Goal: Information Seeking & Learning: Learn about a topic

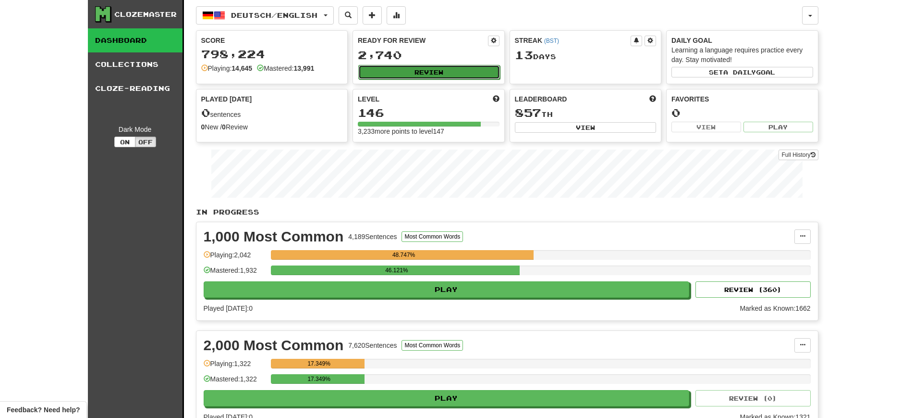
click at [389, 74] on button "Review" at bounding box center [429, 72] width 142 height 14
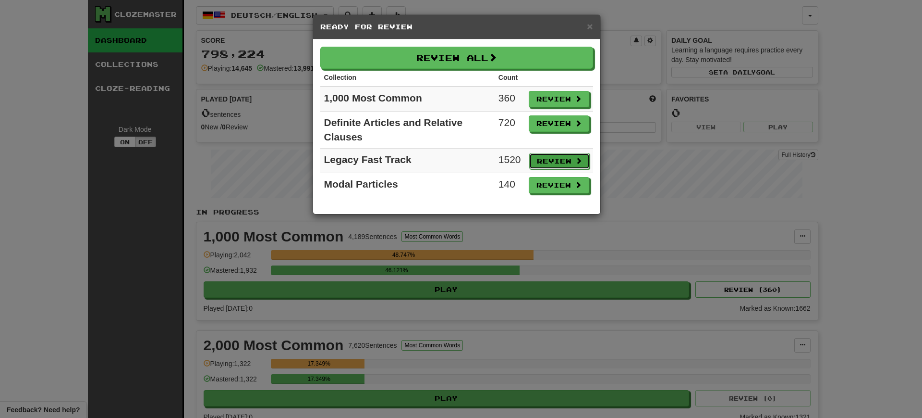
click at [544, 160] on button "Review" at bounding box center [559, 161] width 61 height 16
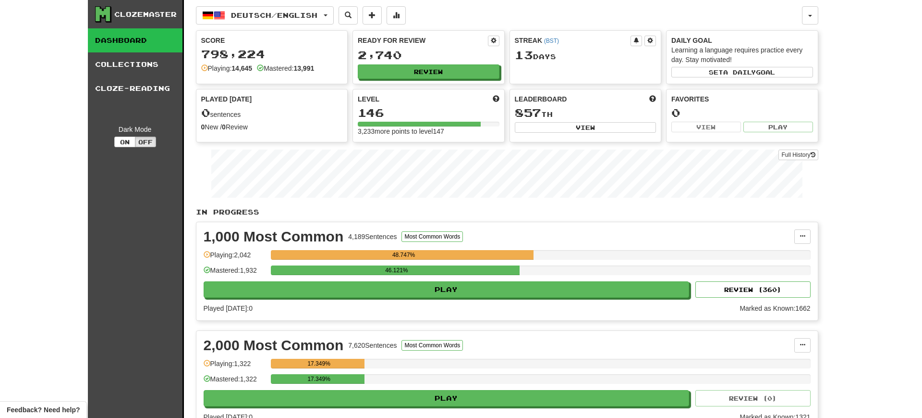
select select "**"
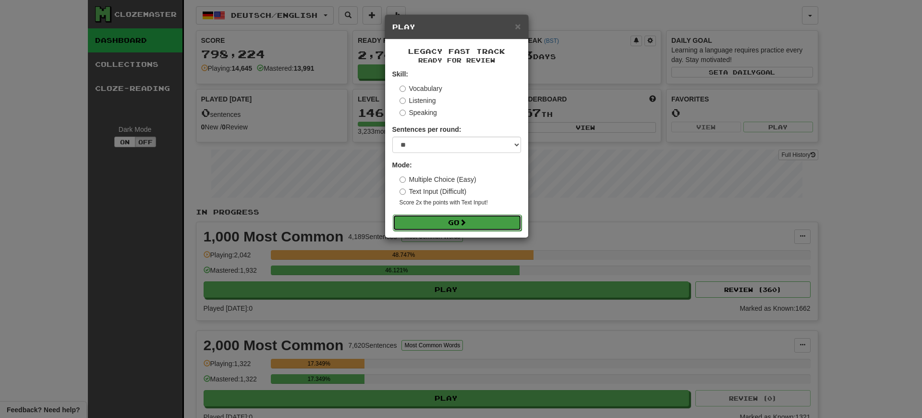
click at [460, 221] on button "Go" at bounding box center [457, 222] width 129 height 16
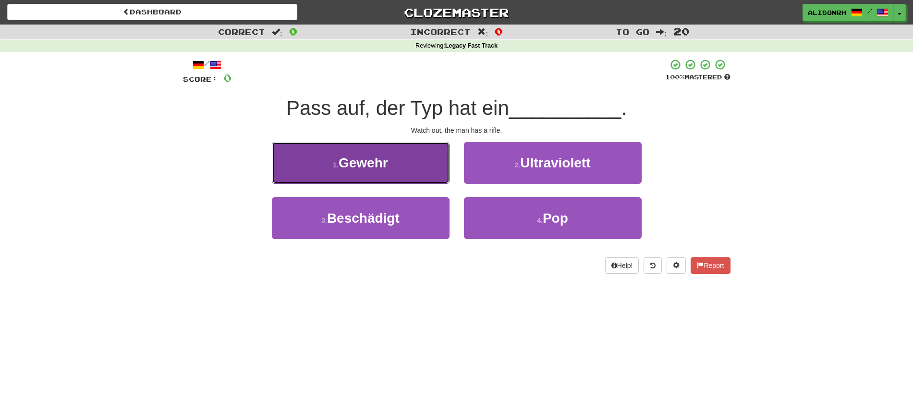
click at [386, 171] on button "1 . Gewehr" at bounding box center [361, 163] width 178 height 42
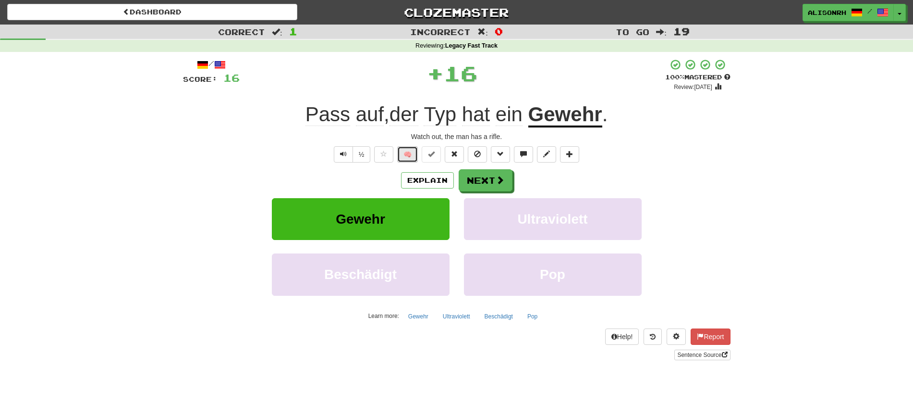
click at [406, 148] on button "🧠" at bounding box center [407, 154] width 21 height 16
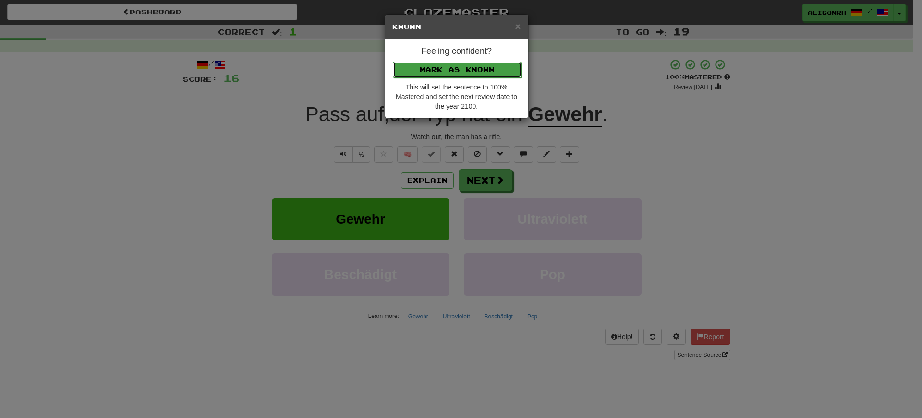
click at [435, 72] on button "Mark as Known" at bounding box center [457, 69] width 129 height 16
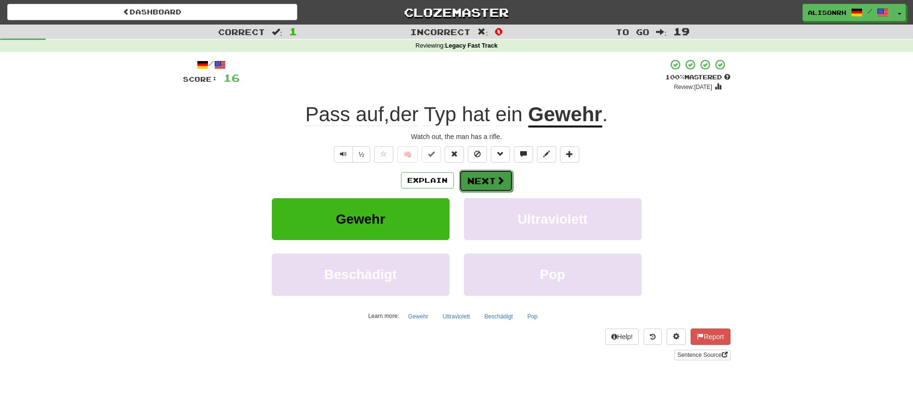
click at [492, 177] on button "Next" at bounding box center [486, 181] width 54 height 22
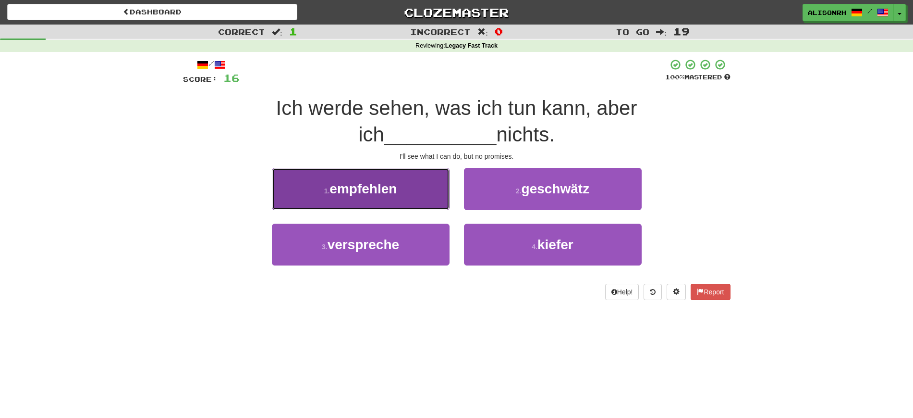
click at [429, 191] on button "1 . empfehlen" at bounding box center [361, 189] width 178 height 42
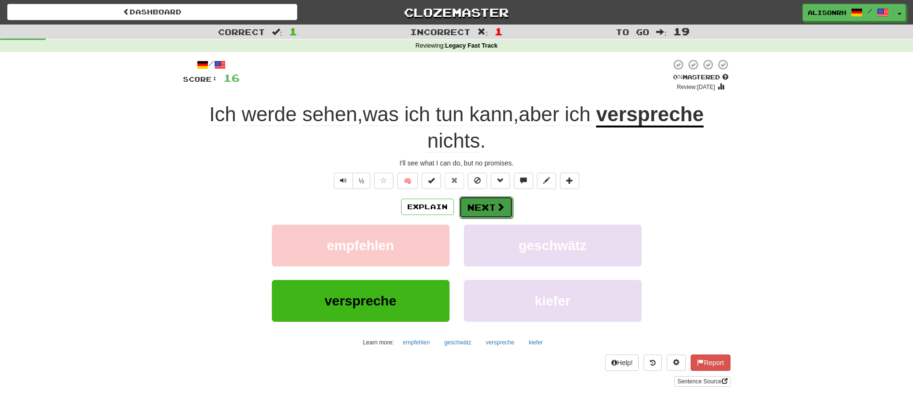
click at [481, 207] on button "Next" at bounding box center [486, 207] width 54 height 22
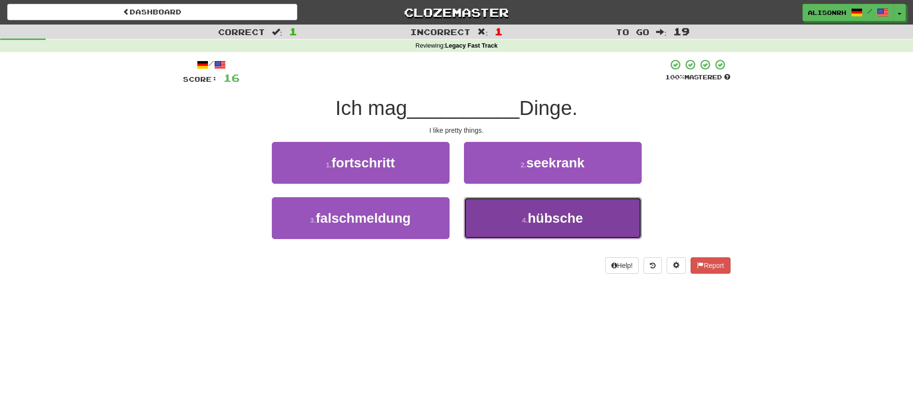
click at [492, 210] on button "4 . hübsche" at bounding box center [553, 218] width 178 height 42
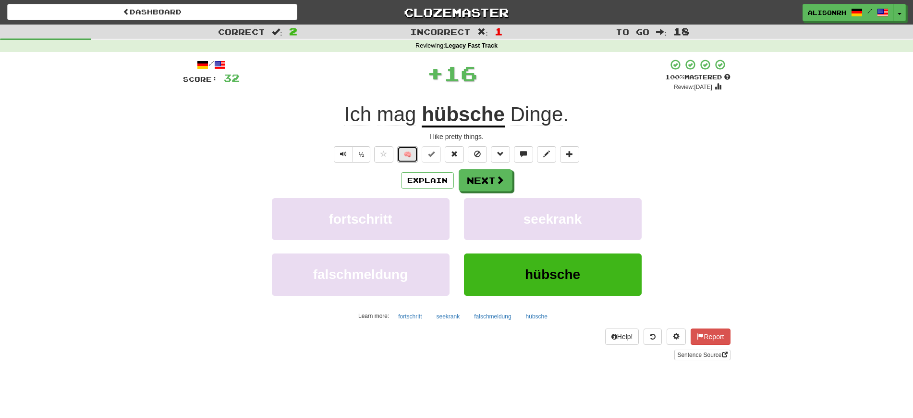
click at [409, 154] on button "🧠" at bounding box center [407, 154] width 21 height 16
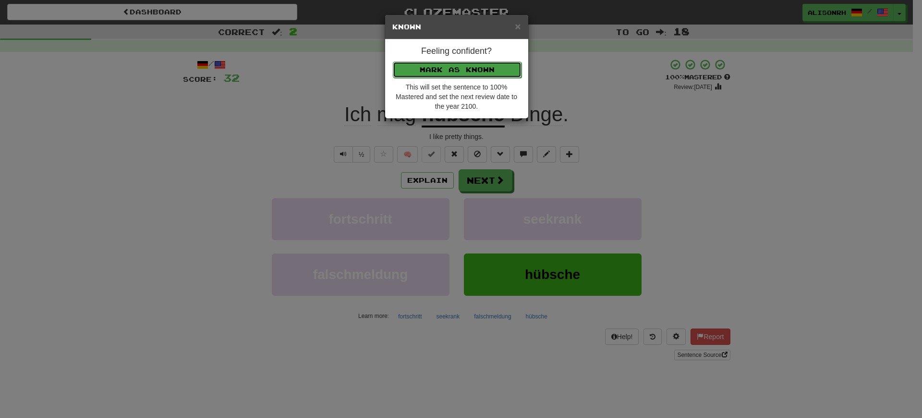
click at [449, 64] on button "Mark as Known" at bounding box center [457, 69] width 129 height 16
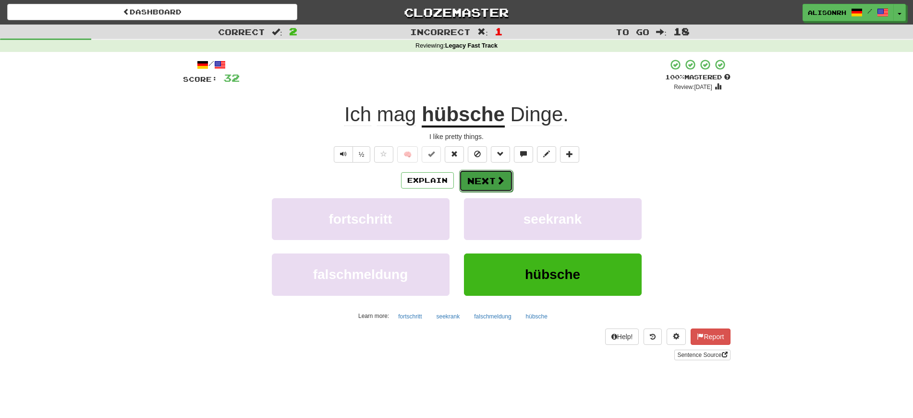
click at [492, 180] on button "Next" at bounding box center [486, 181] width 54 height 22
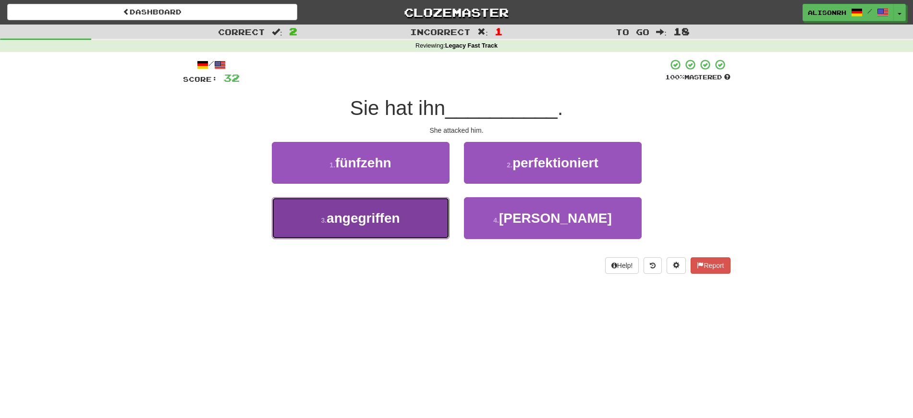
click at [385, 224] on span "angegriffen" at bounding box center [363, 217] width 73 height 15
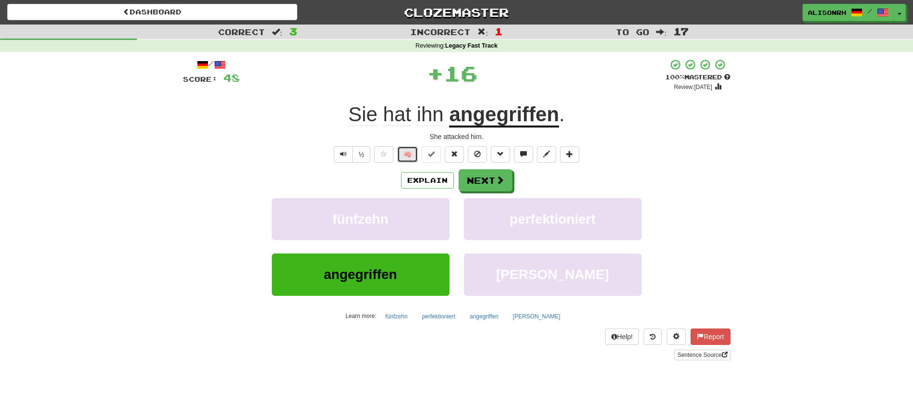
click at [408, 149] on button "🧠" at bounding box center [407, 154] width 21 height 16
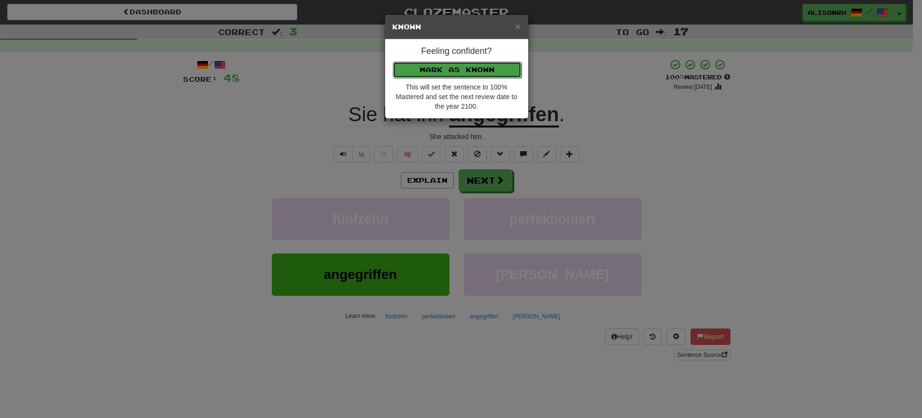
click at [441, 71] on button "Mark as Known" at bounding box center [457, 69] width 129 height 16
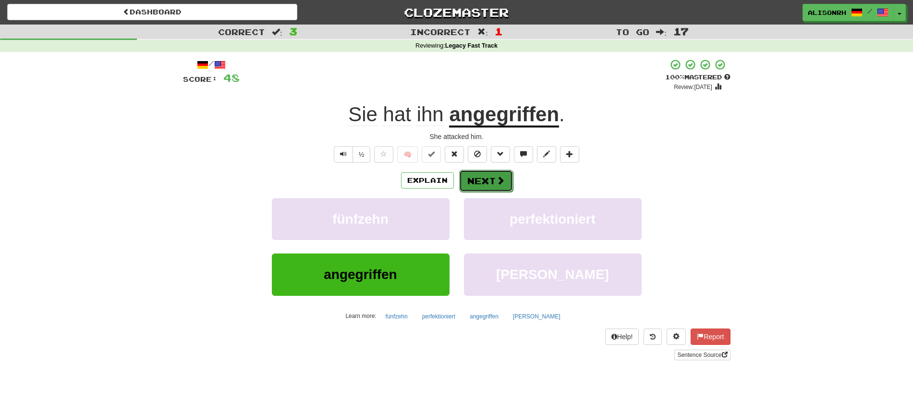
click at [491, 185] on button "Next" at bounding box center [486, 181] width 54 height 22
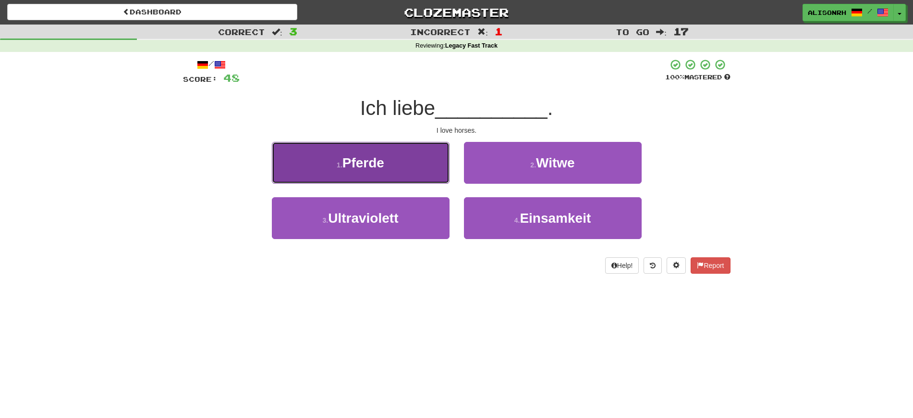
click at [381, 168] on span "Pferde" at bounding box center [364, 162] width 42 height 15
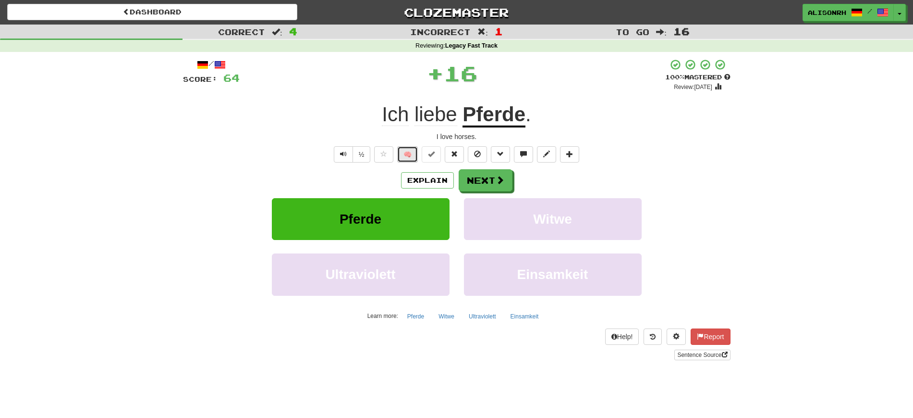
click at [401, 148] on button "🧠" at bounding box center [407, 154] width 21 height 16
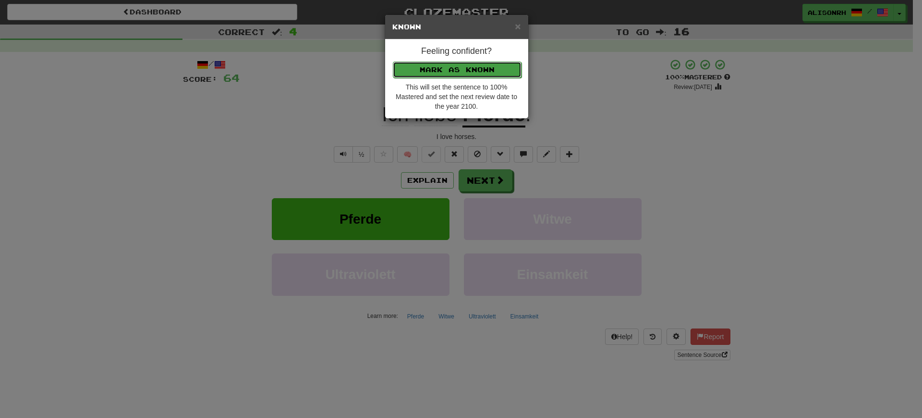
click at [444, 70] on button "Mark as Known" at bounding box center [457, 69] width 129 height 16
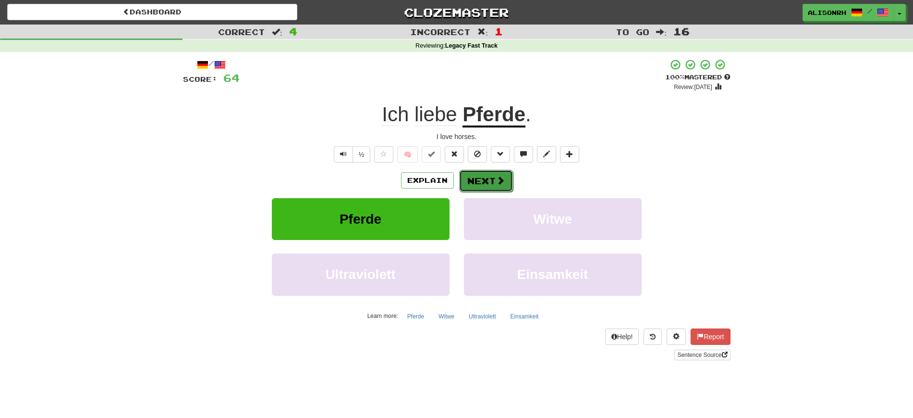
click at [499, 179] on span at bounding box center [500, 180] width 9 height 9
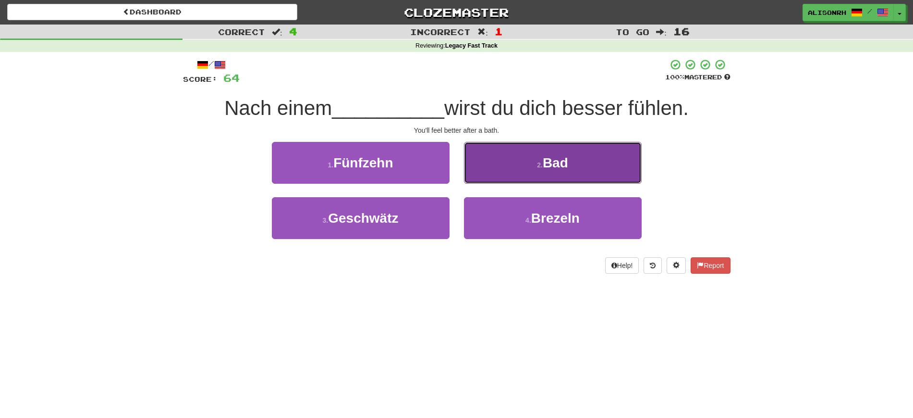
click at [534, 168] on button "2 . Bad" at bounding box center [553, 163] width 178 height 42
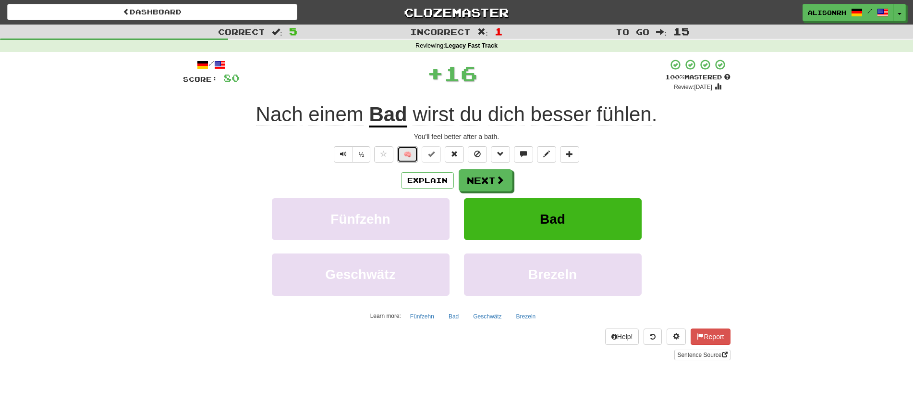
click at [409, 155] on button "🧠" at bounding box center [407, 154] width 21 height 16
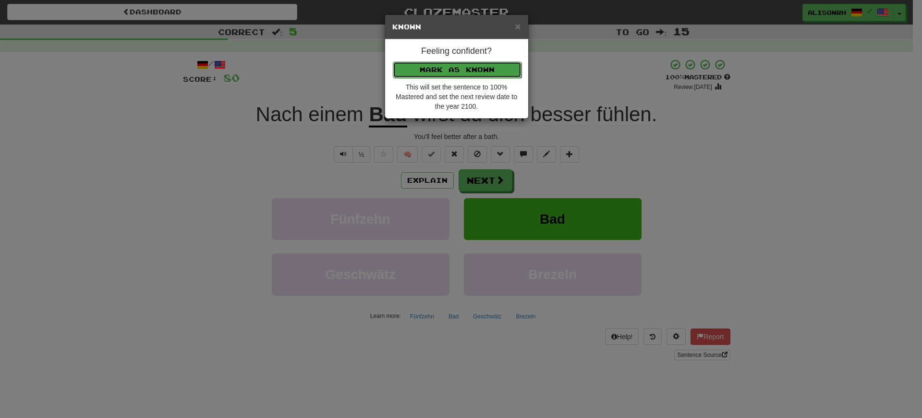
click at [458, 67] on button "Mark as Known" at bounding box center [457, 69] width 129 height 16
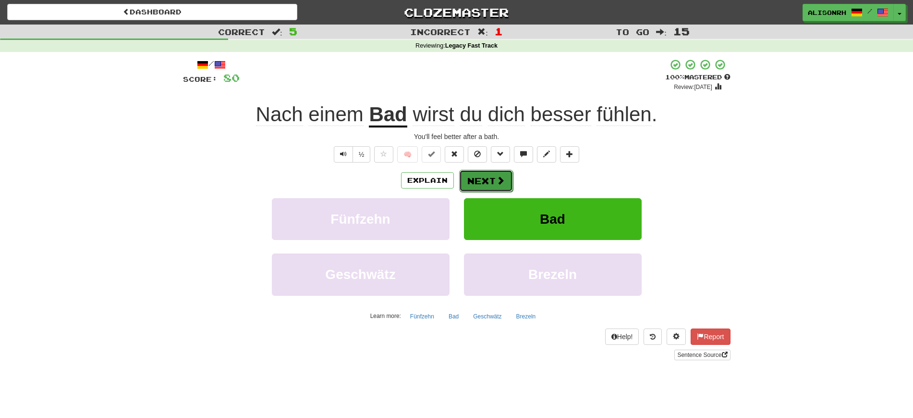
click at [482, 179] on button "Next" at bounding box center [486, 181] width 54 height 22
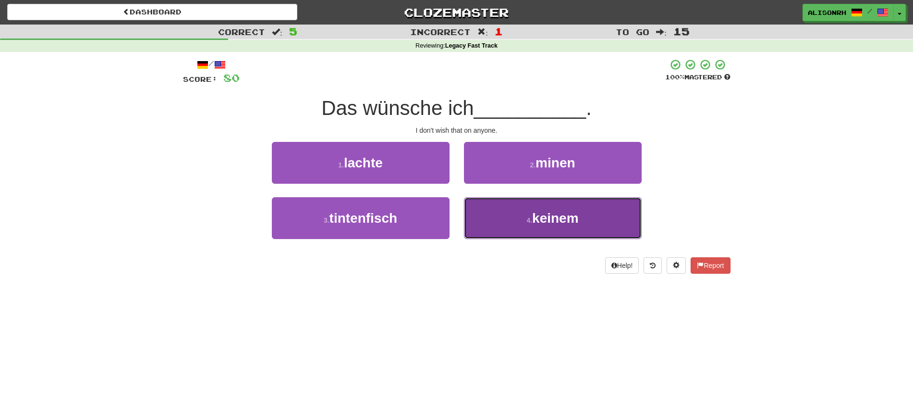
click at [529, 229] on button "4 . keinem" at bounding box center [553, 218] width 178 height 42
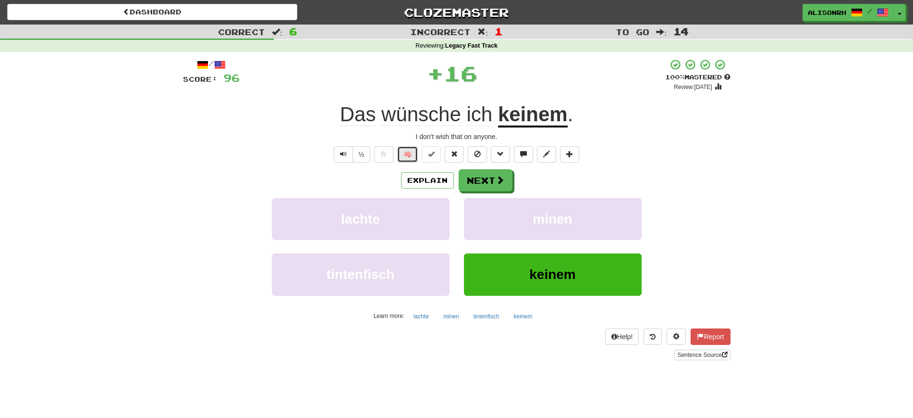
click at [408, 155] on button "🧠" at bounding box center [407, 154] width 21 height 16
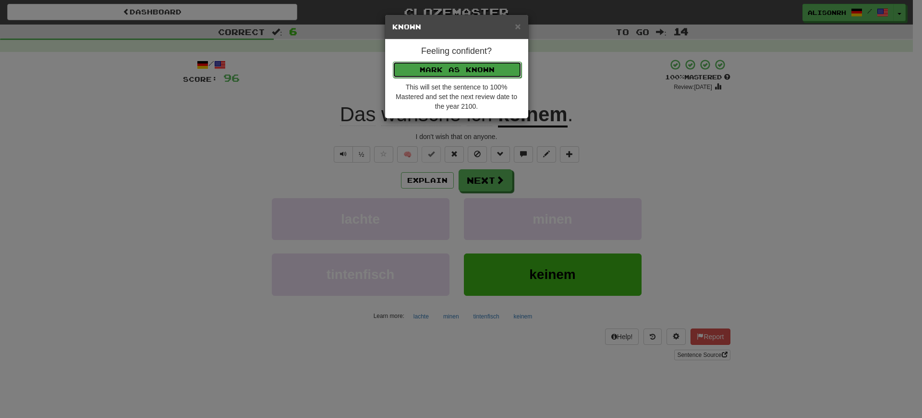
click at [461, 64] on button "Mark as Known" at bounding box center [457, 69] width 129 height 16
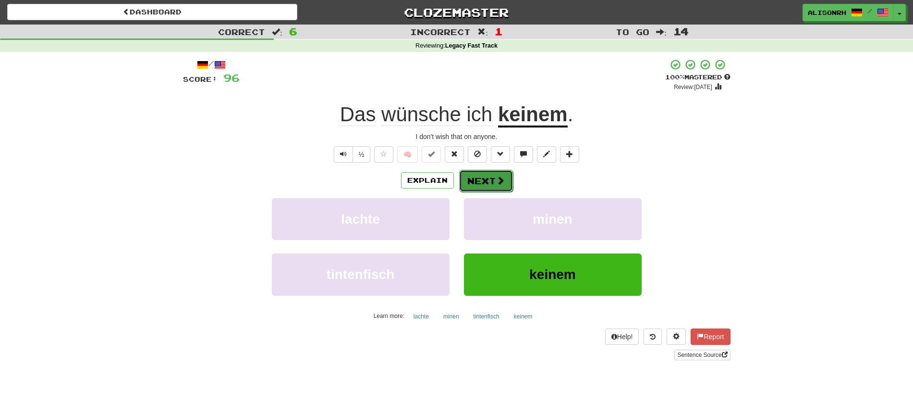
click at [493, 182] on button "Next" at bounding box center [486, 181] width 54 height 22
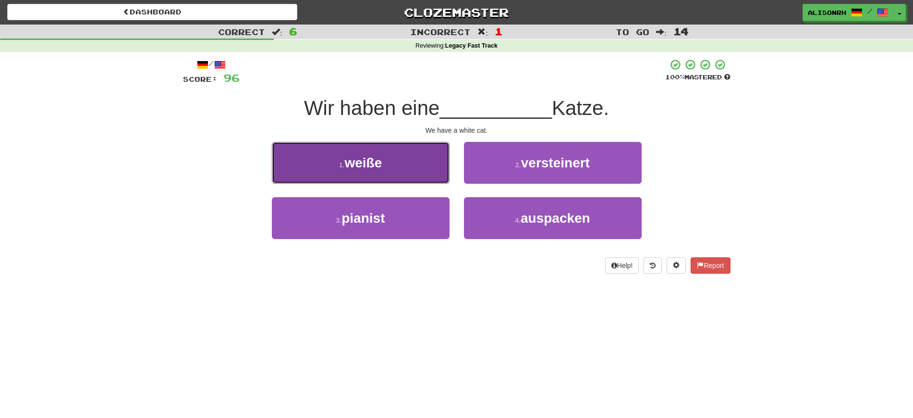
click at [405, 167] on button "1 . weiße" at bounding box center [361, 163] width 178 height 42
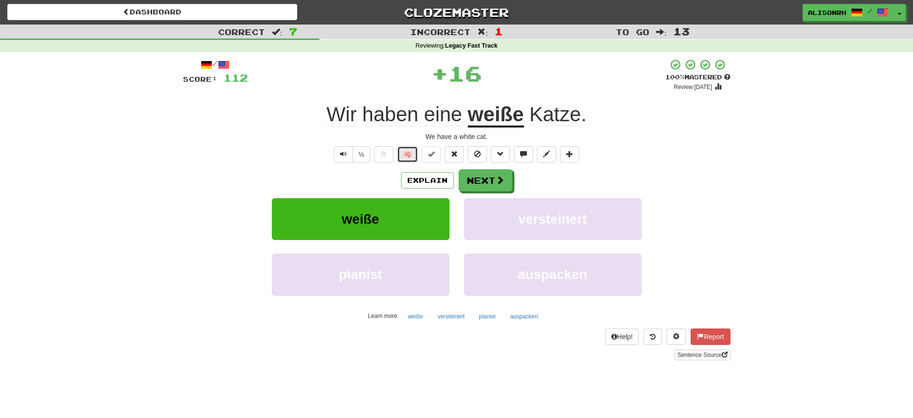
click at [410, 149] on button "🧠" at bounding box center [407, 154] width 21 height 16
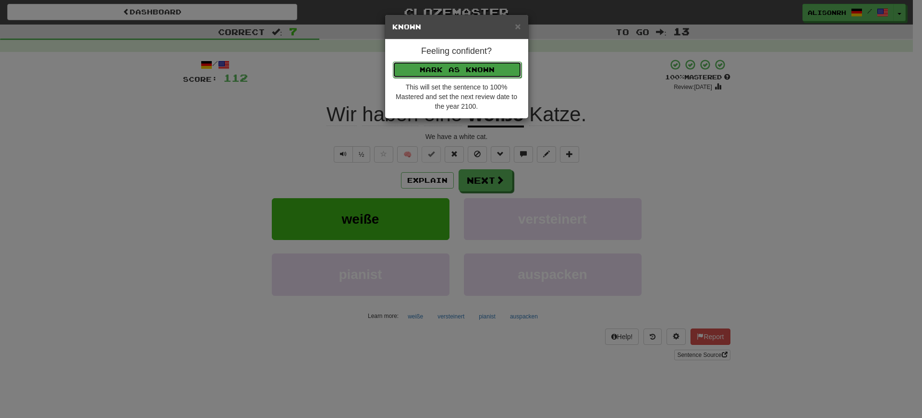
click at [455, 65] on button "Mark as Known" at bounding box center [457, 69] width 129 height 16
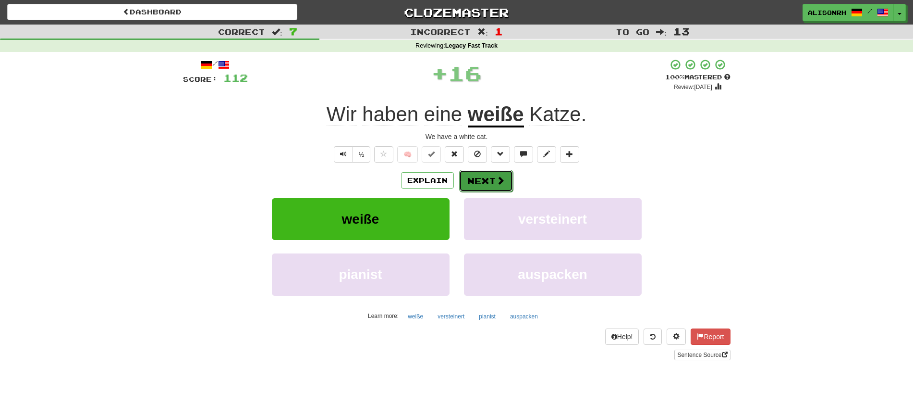
click at [489, 184] on button "Next" at bounding box center [486, 181] width 54 height 22
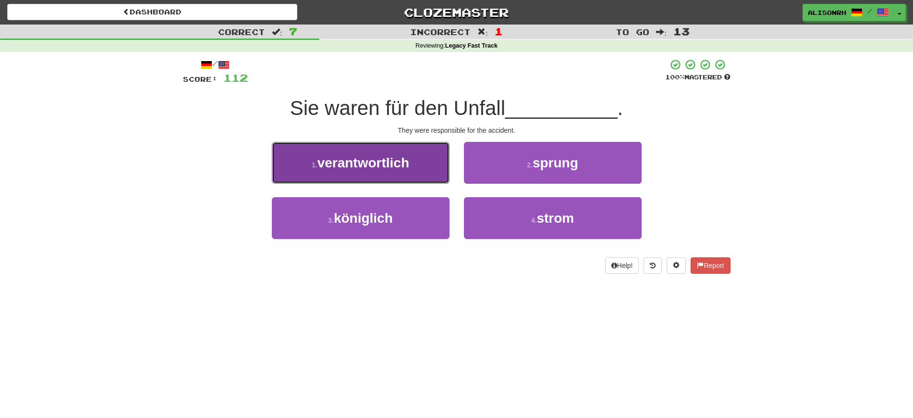
click at [420, 178] on button "1 . verantwortlich" at bounding box center [361, 163] width 178 height 42
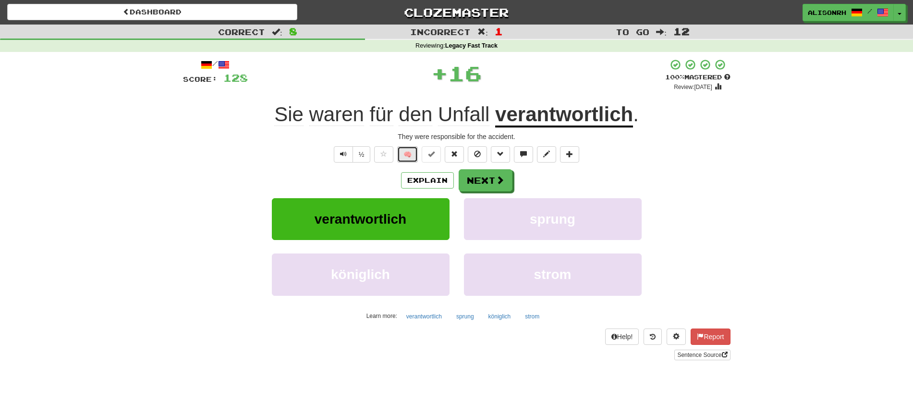
click at [403, 148] on button "🧠" at bounding box center [407, 154] width 21 height 16
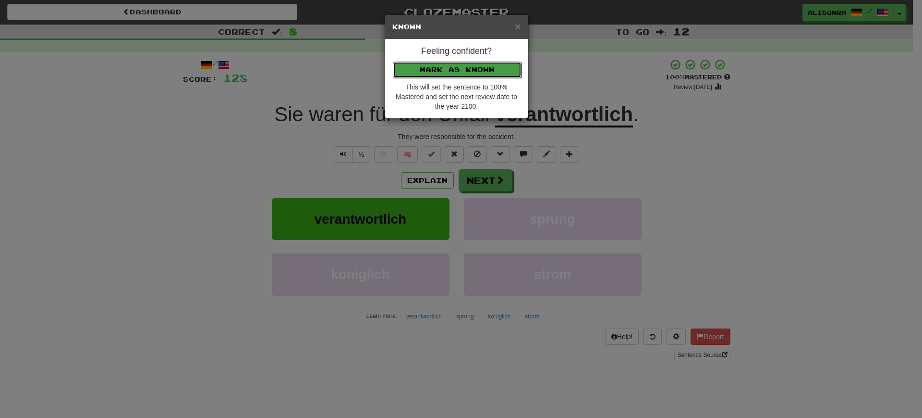
click at [446, 64] on button "Mark as Known" at bounding box center [457, 69] width 129 height 16
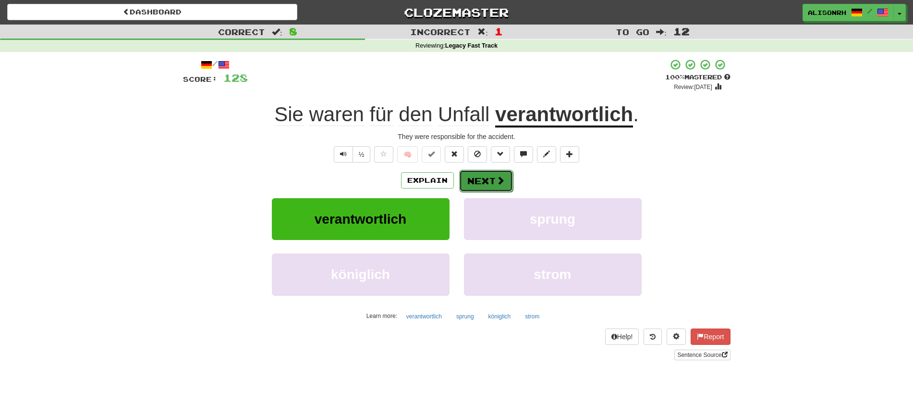
click at [473, 178] on button "Next" at bounding box center [486, 181] width 54 height 22
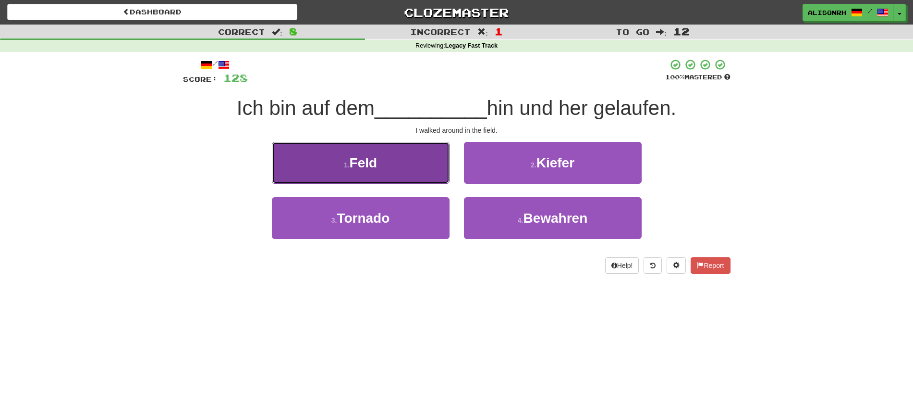
click at [403, 165] on button "1 . [PERSON_NAME]" at bounding box center [361, 163] width 178 height 42
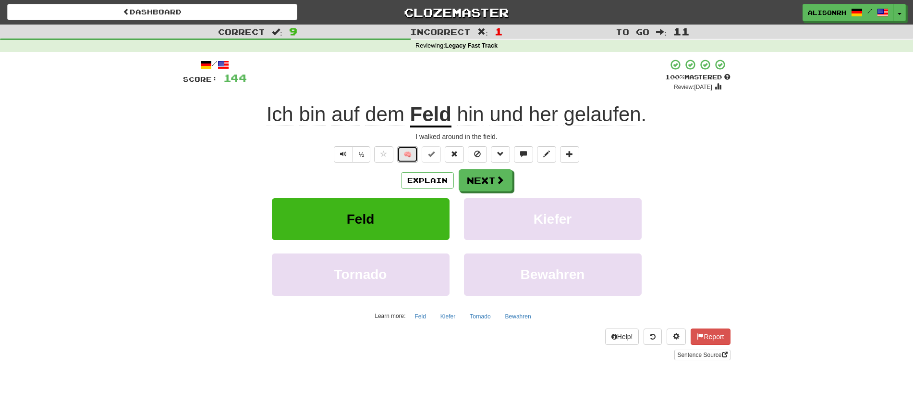
click at [407, 150] on button "🧠" at bounding box center [407, 154] width 21 height 16
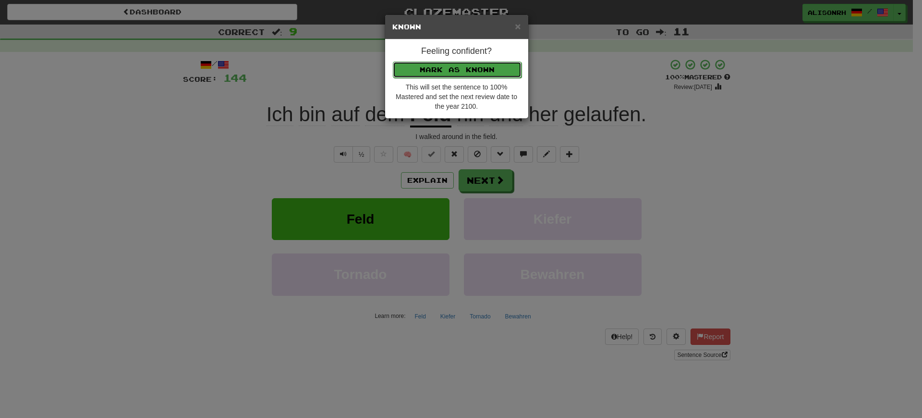
click at [440, 72] on button "Mark as Known" at bounding box center [457, 69] width 129 height 16
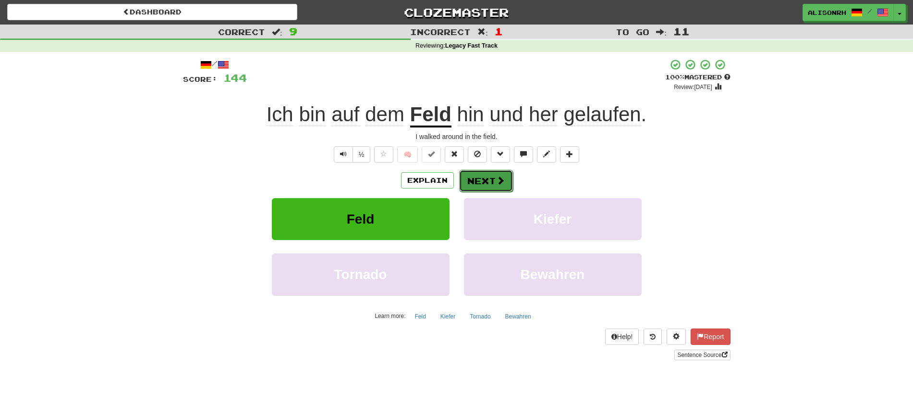
click at [501, 189] on button "Next" at bounding box center [486, 181] width 54 height 22
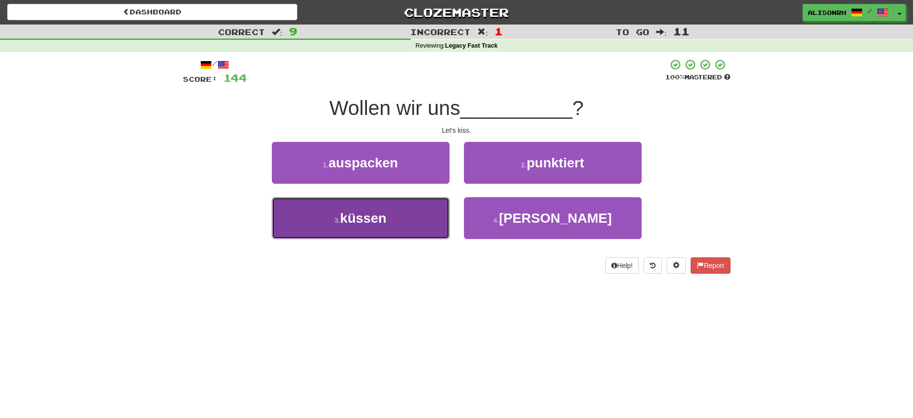
click at [370, 222] on span "küssen" at bounding box center [363, 217] width 47 height 15
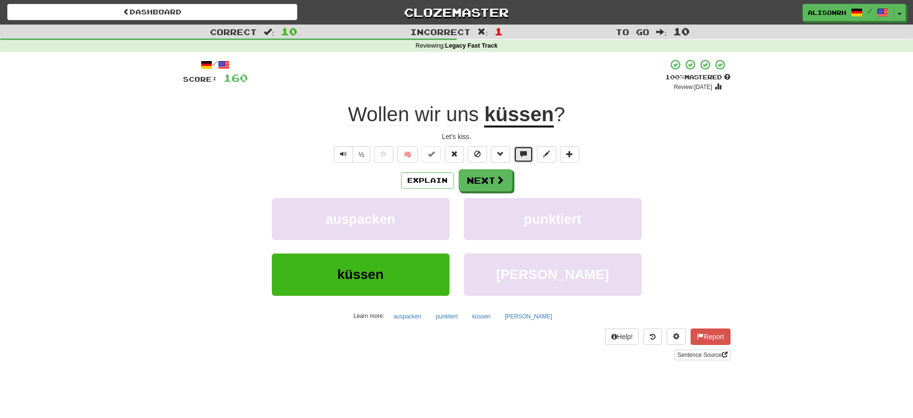
click at [519, 151] on button at bounding box center [523, 154] width 19 height 16
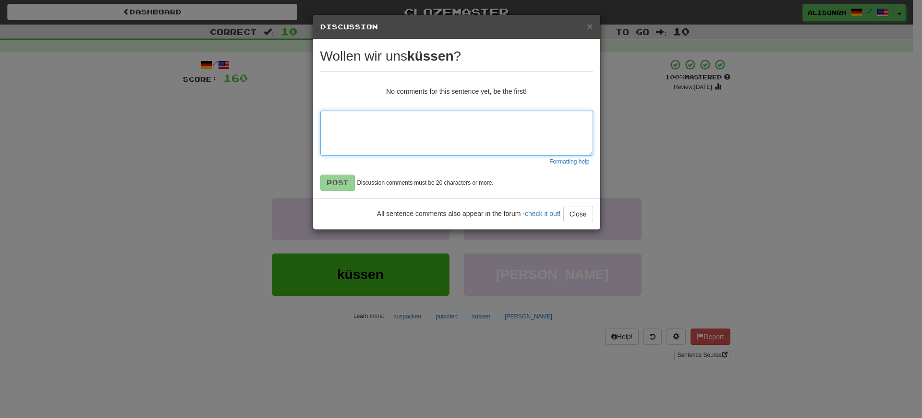
click at [358, 123] on textarea at bounding box center [456, 133] width 273 height 45
click at [526, 18] on div "× Discussion View in the forum" at bounding box center [456, 27] width 287 height 25
click at [414, 148] on textarea at bounding box center [456, 133] width 273 height 45
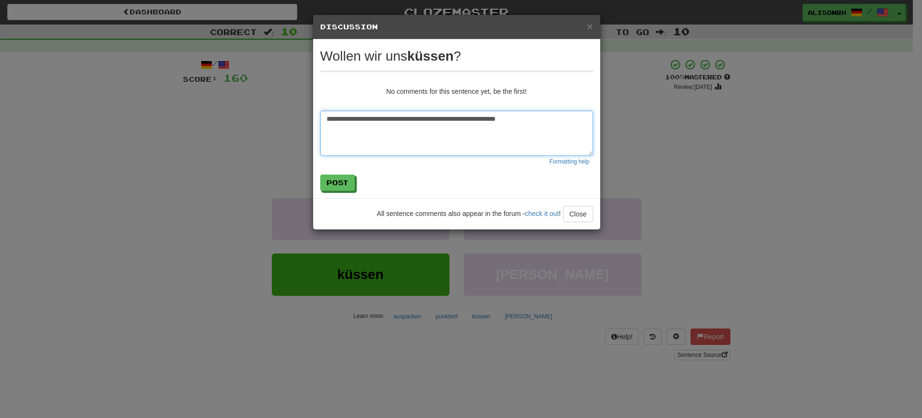
type textarea "**********"
click at [342, 177] on button "Post" at bounding box center [338, 183] width 35 height 16
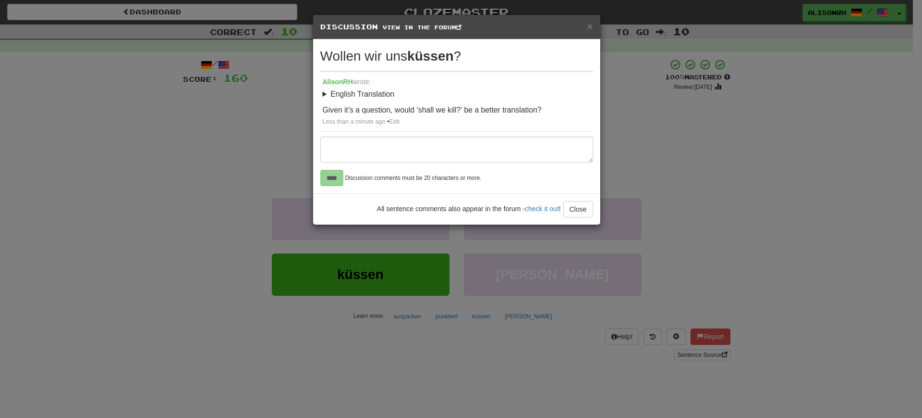
drag, startPoint x: 282, startPoint y: 158, endPoint x: 293, endPoint y: 168, distance: 15.0
click at [251, 107] on div "× Discussion View in the forum Wollen wir uns küssen ? [PERSON_NAME] wrote: Eng…" at bounding box center [461, 209] width 922 height 418
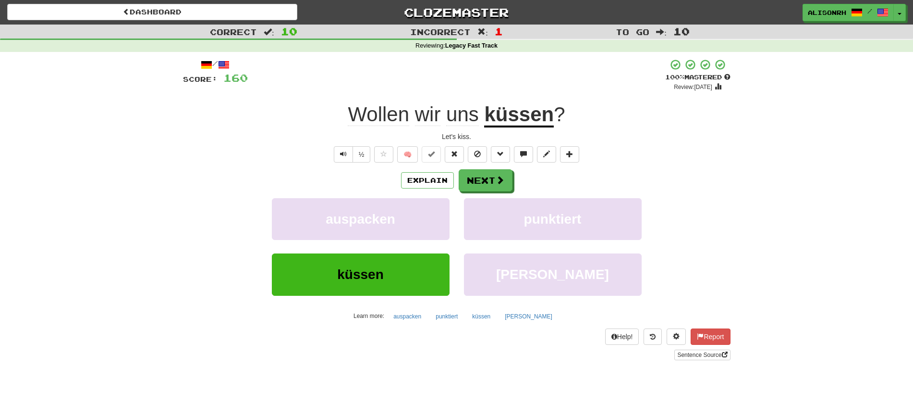
drag, startPoint x: 263, startPoint y: 141, endPoint x: 673, endPoint y: 145, distance: 410.3
click at [673, 145] on div "/ Score: 160 + 16 100 % Mastered Review: [DATE] Wollen wir uns küssen ? Let's k…" at bounding box center [457, 209] width 548 height 301
click at [407, 155] on button "🧠" at bounding box center [407, 154] width 21 height 16
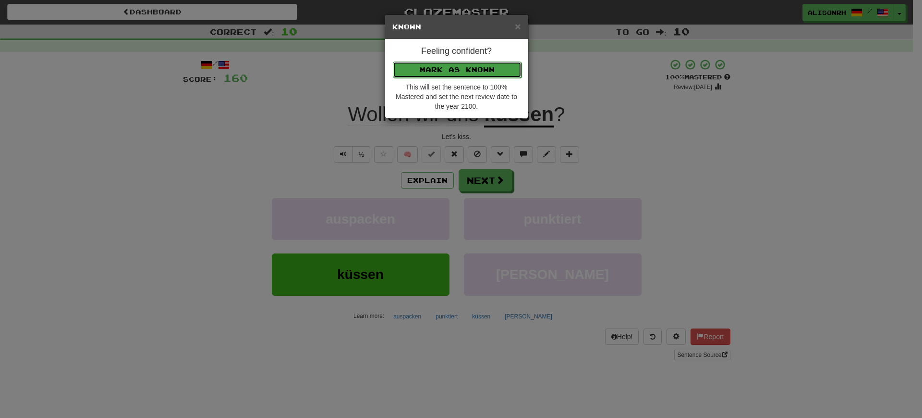
click at [467, 68] on button "Mark as Known" at bounding box center [457, 69] width 129 height 16
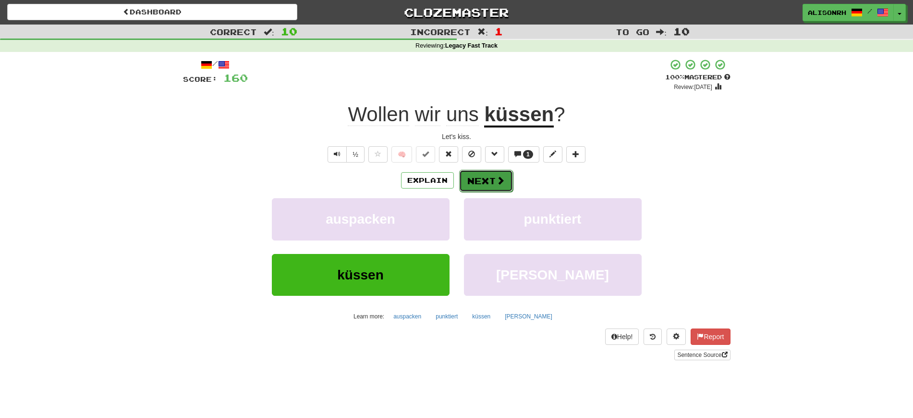
click at [477, 178] on button "Next" at bounding box center [486, 181] width 54 height 22
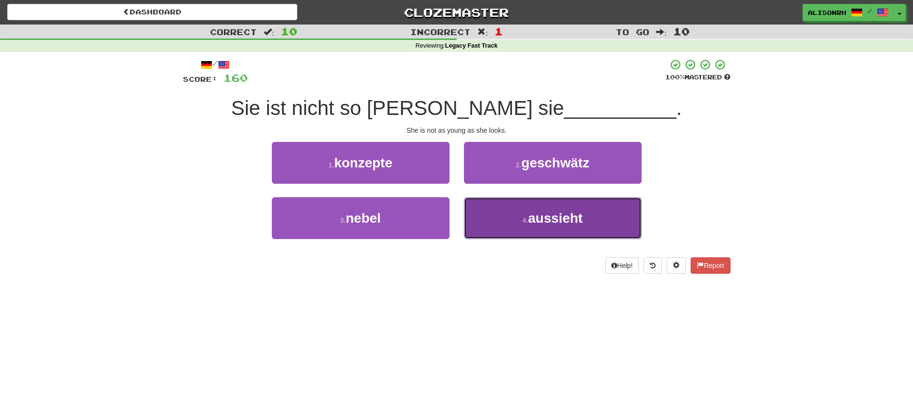
click at [509, 212] on button "4 . aussieht" at bounding box center [553, 218] width 178 height 42
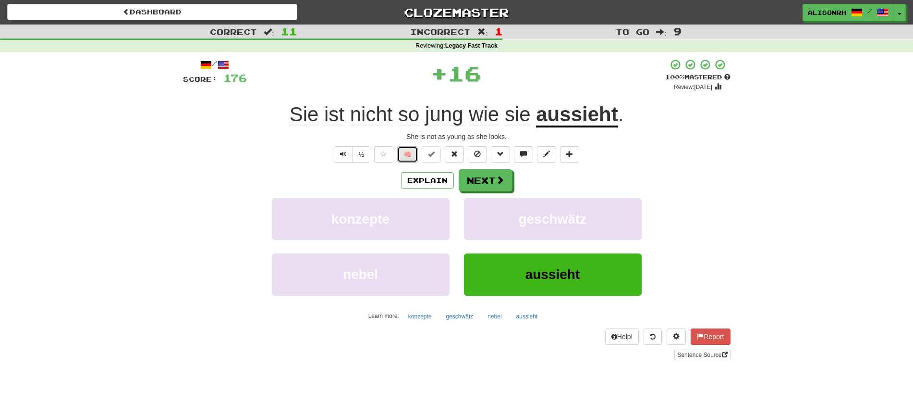
click at [404, 153] on button "🧠" at bounding box center [407, 154] width 21 height 16
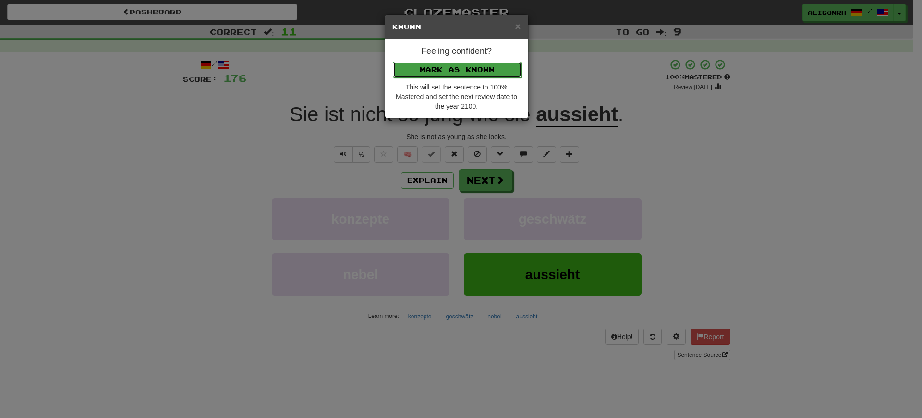
click at [454, 67] on button "Mark as Known" at bounding box center [457, 69] width 129 height 16
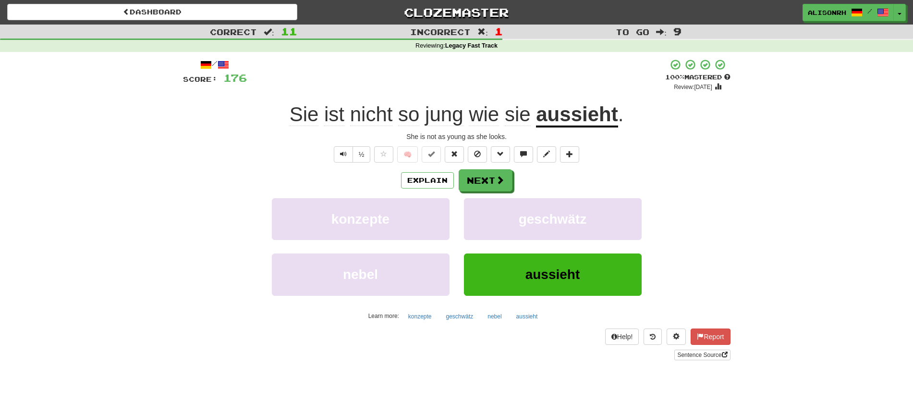
drag, startPoint x: 457, startPoint y: 105, endPoint x: 356, endPoint y: 181, distance: 126.4
click at [356, 181] on div "Explain Next" at bounding box center [457, 180] width 548 height 22
click at [470, 175] on button "Next" at bounding box center [486, 181] width 54 height 22
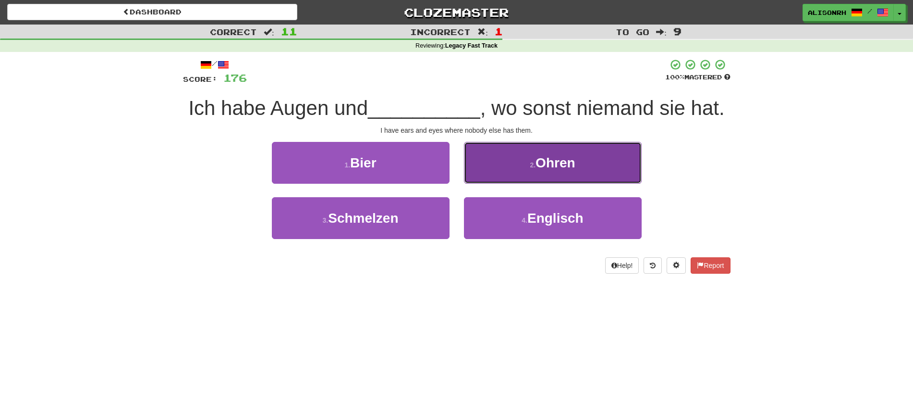
click at [510, 157] on button "2 . [GEOGRAPHIC_DATA]" at bounding box center [553, 163] width 178 height 42
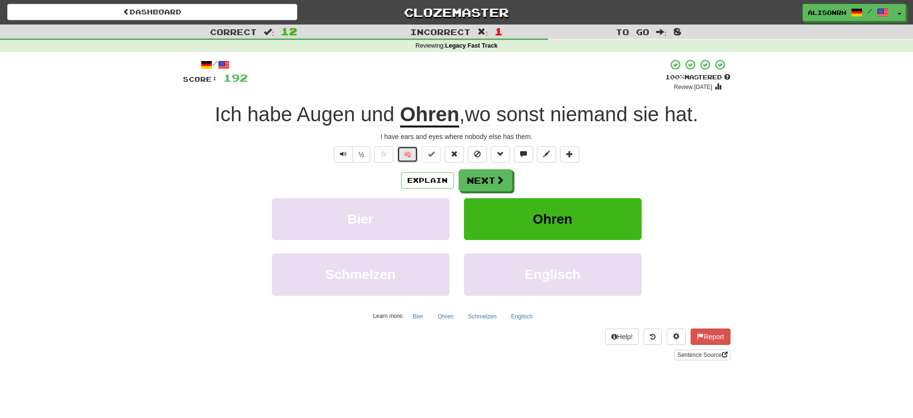
click at [412, 151] on button "🧠" at bounding box center [407, 154] width 21 height 16
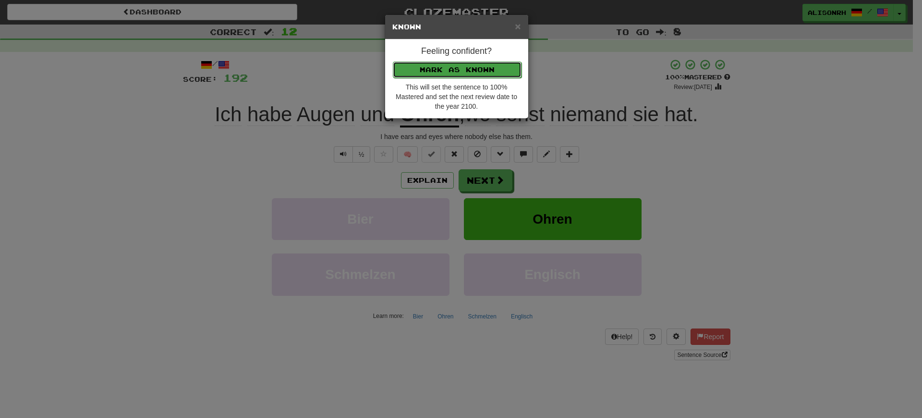
click at [455, 71] on button "Mark as Known" at bounding box center [457, 69] width 129 height 16
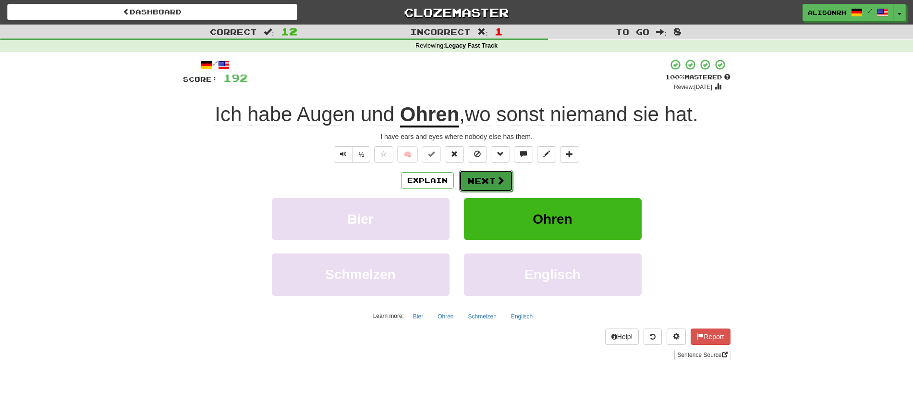
click at [470, 189] on button "Next" at bounding box center [486, 181] width 54 height 22
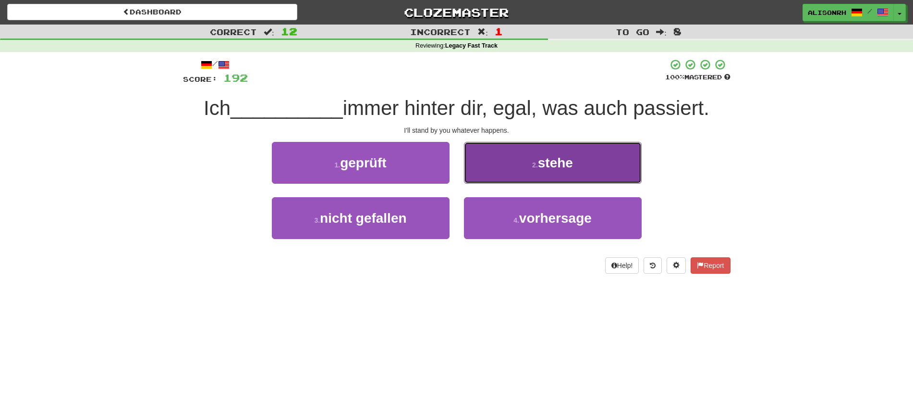
click at [509, 158] on button "2 . stehe" at bounding box center [553, 163] width 178 height 42
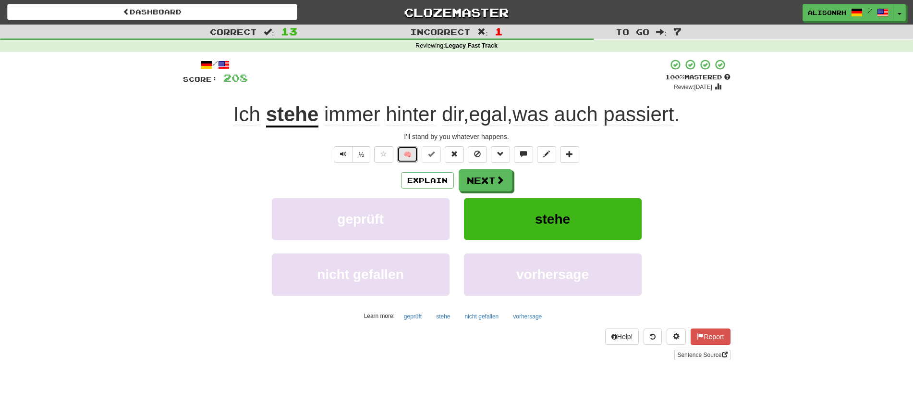
click at [405, 154] on button "🧠" at bounding box center [407, 154] width 21 height 16
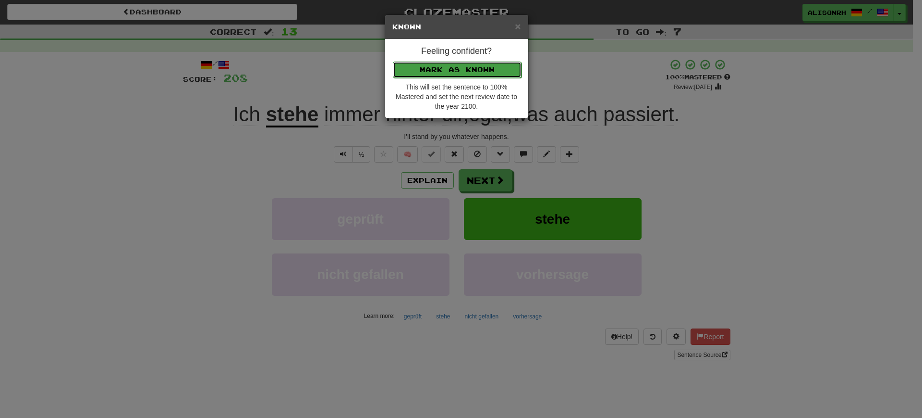
click at [441, 63] on button "Mark as Known" at bounding box center [457, 69] width 129 height 16
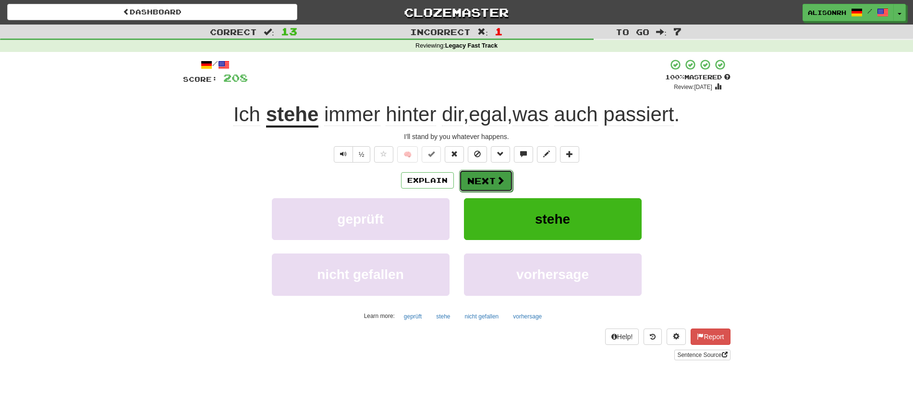
click at [485, 185] on button "Next" at bounding box center [486, 181] width 54 height 22
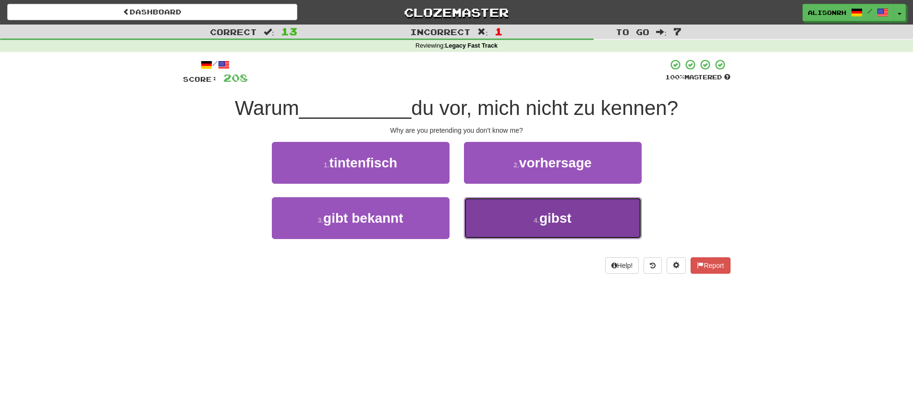
click at [530, 205] on button "4 . gibst" at bounding box center [553, 218] width 178 height 42
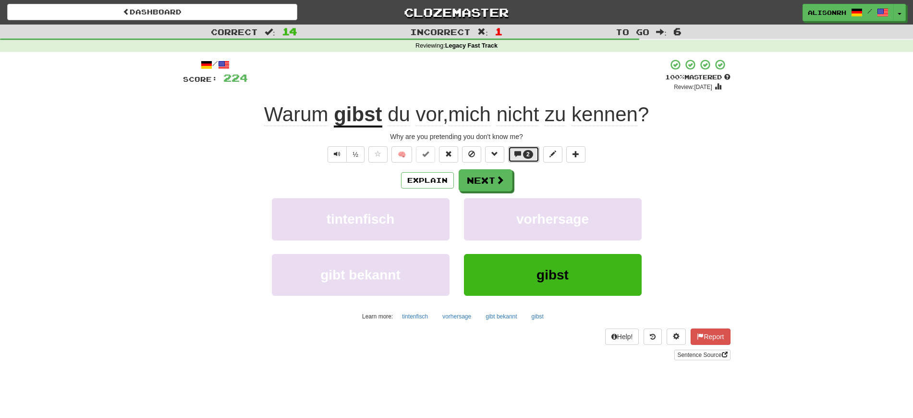
click at [523, 158] on button "2" at bounding box center [523, 154] width 31 height 16
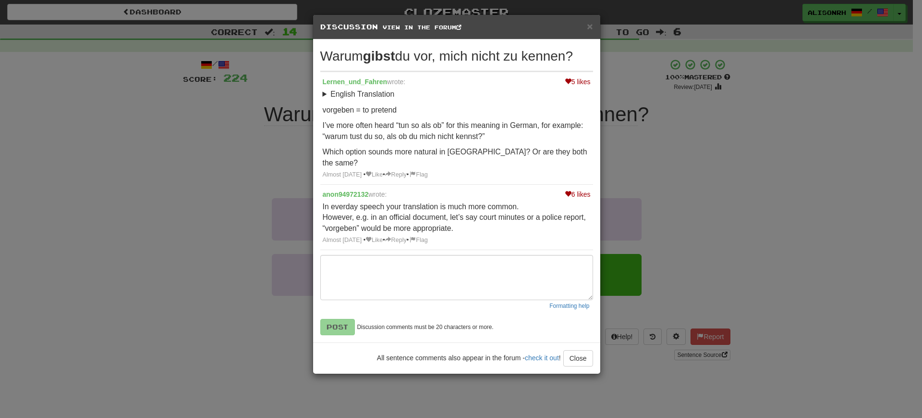
click at [687, 184] on div "× Discussion View in the forum Warum gibst du vor, mich nicht zu kennen? 5 like…" at bounding box center [461, 209] width 922 height 418
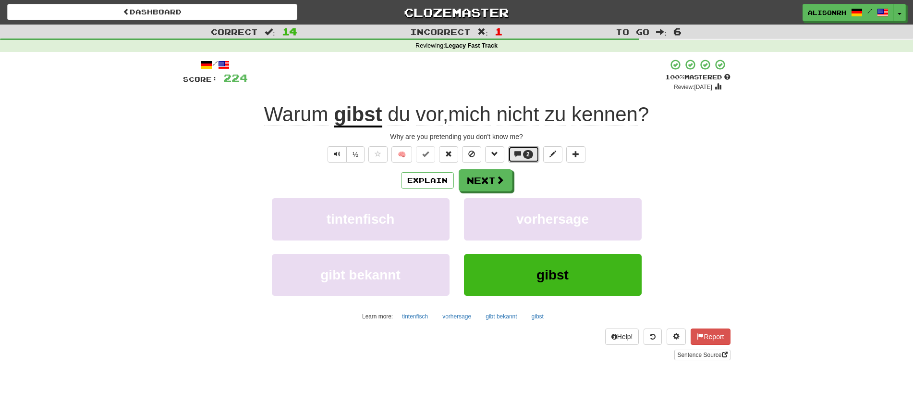
click at [520, 154] on span at bounding box center [518, 153] width 7 height 7
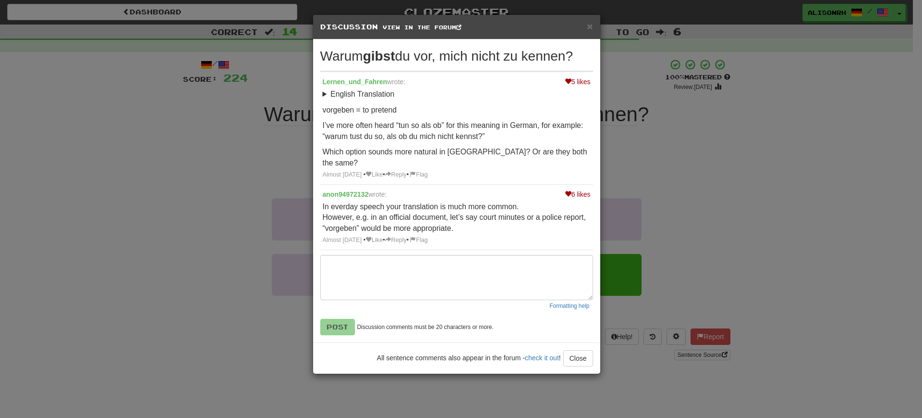
click at [636, 151] on div "× Discussion View in the forum Warum gibst du vor, mich nicht zu kennen? 5 like…" at bounding box center [461, 209] width 922 height 418
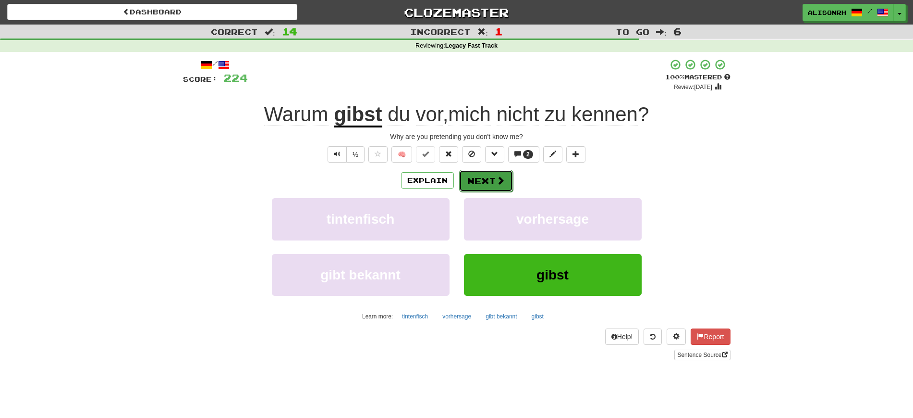
click at [481, 183] on button "Next" at bounding box center [486, 181] width 54 height 22
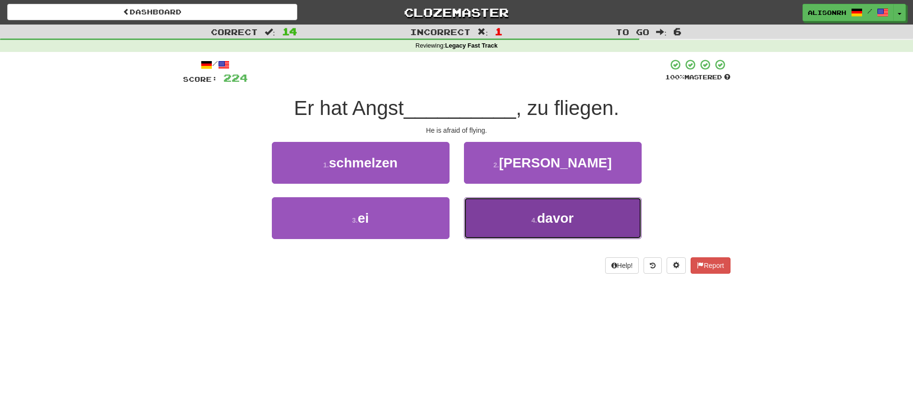
click at [518, 221] on button "4 . davor" at bounding box center [553, 218] width 178 height 42
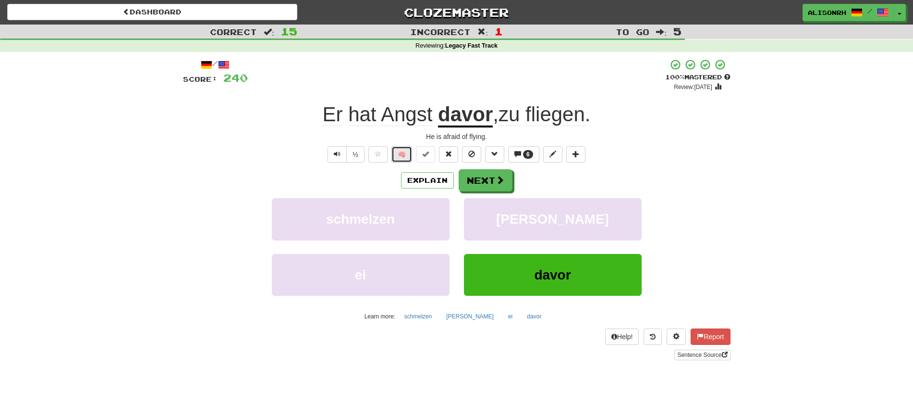
click at [397, 151] on button "🧠" at bounding box center [402, 154] width 21 height 16
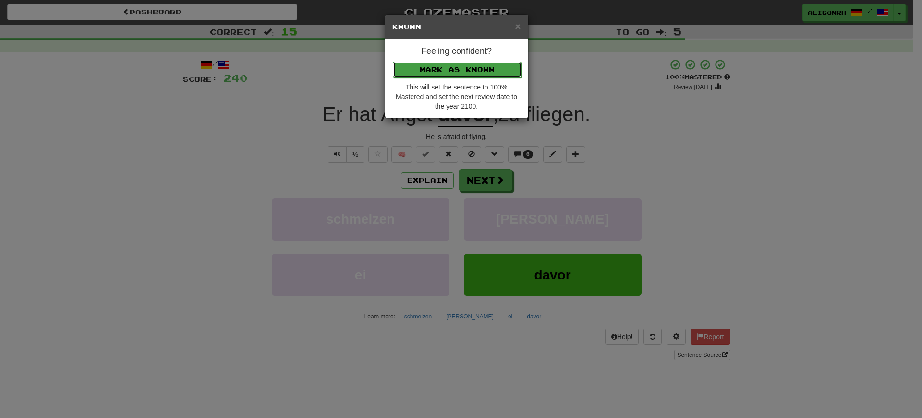
click at [482, 62] on button "Mark as Known" at bounding box center [457, 69] width 129 height 16
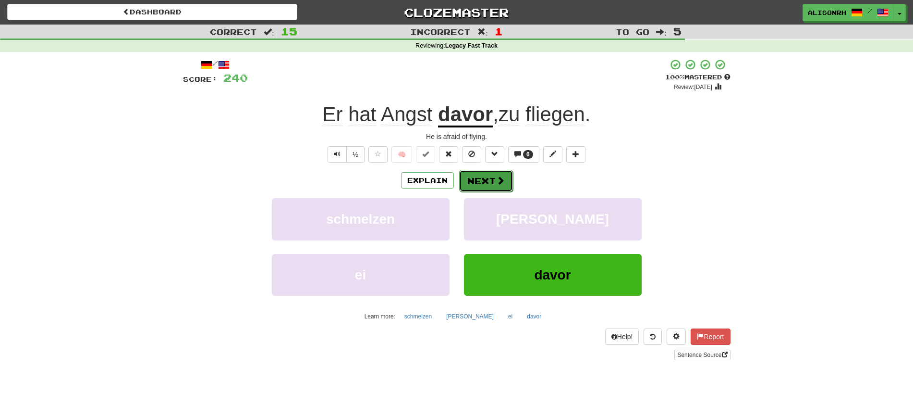
click at [484, 175] on button "Next" at bounding box center [486, 181] width 54 height 22
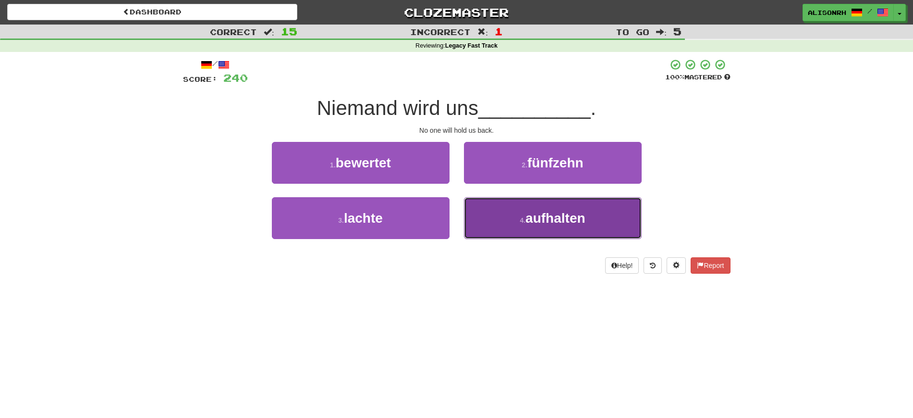
click at [506, 220] on button "4 . aufhalten" at bounding box center [553, 218] width 178 height 42
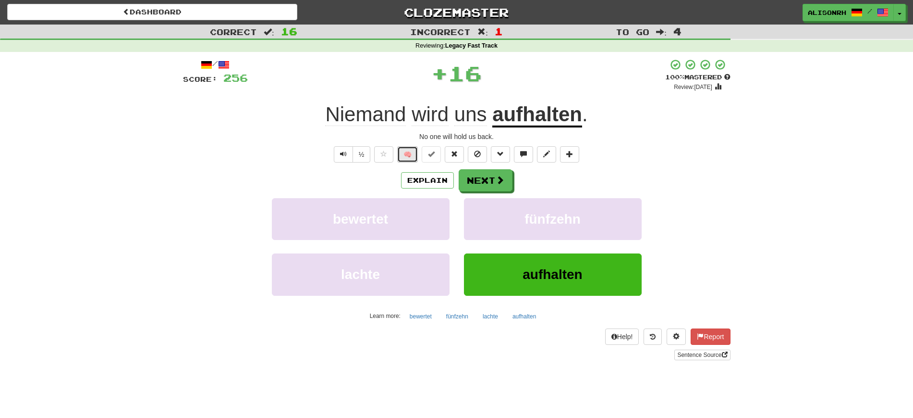
click at [412, 152] on button "🧠" at bounding box center [407, 154] width 21 height 16
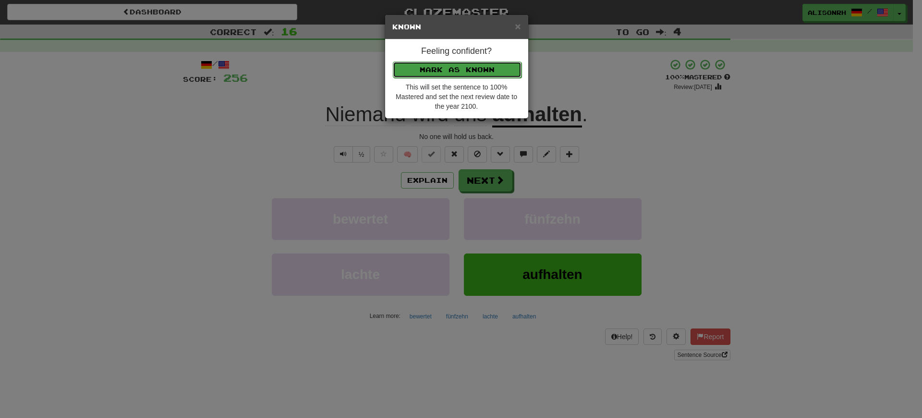
click at [458, 65] on button "Mark as Known" at bounding box center [457, 69] width 129 height 16
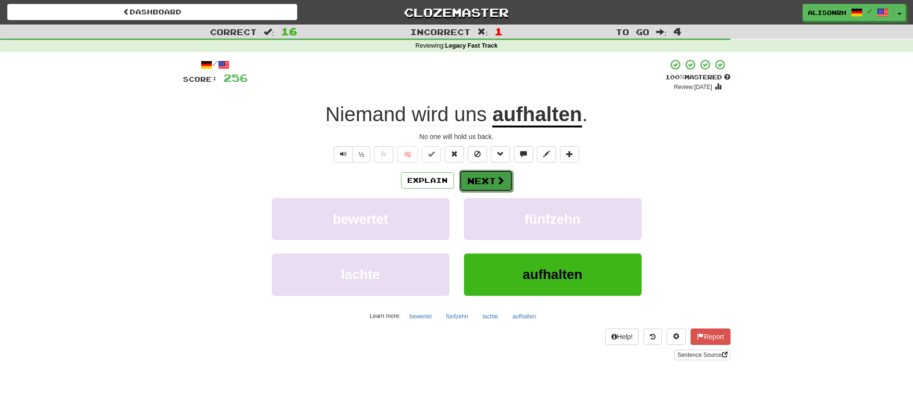
click at [478, 184] on button "Next" at bounding box center [486, 181] width 54 height 22
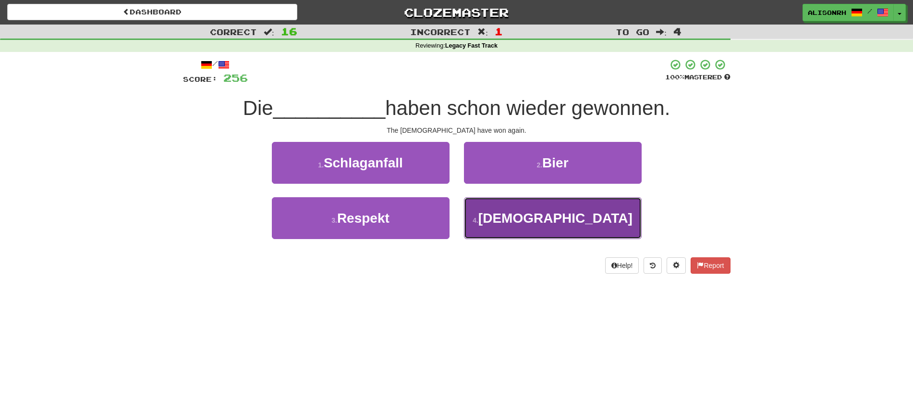
click at [542, 224] on span "[DEMOGRAPHIC_DATA]" at bounding box center [556, 217] width 154 height 15
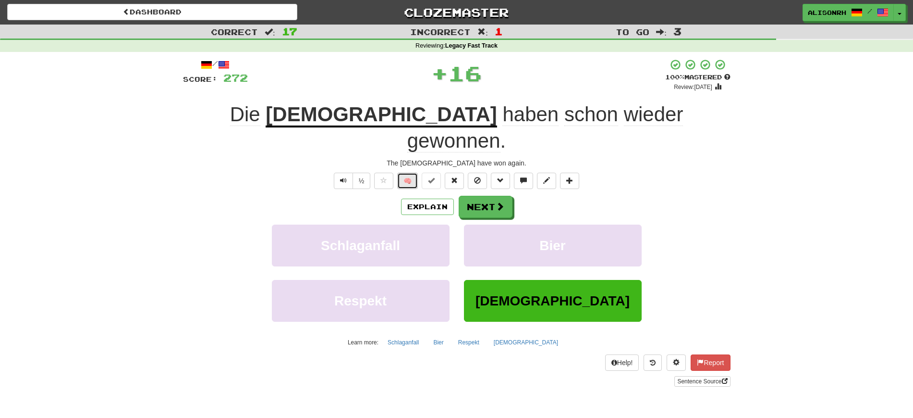
click at [414, 172] on button "🧠" at bounding box center [407, 180] width 21 height 16
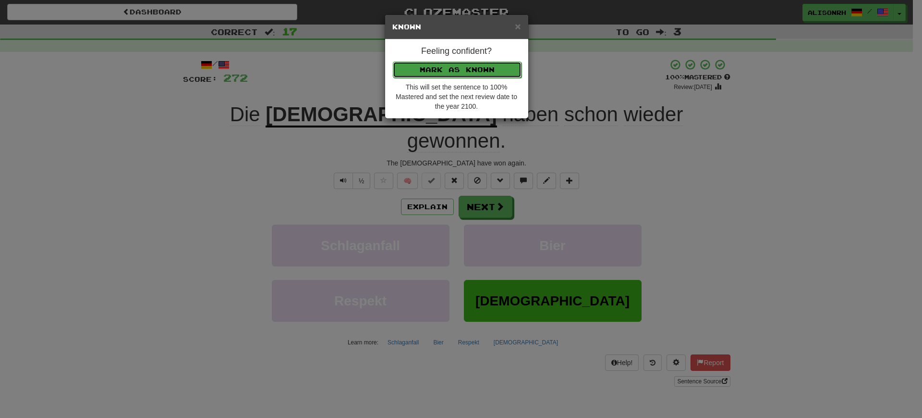
click at [452, 70] on button "Mark as Known" at bounding box center [457, 69] width 129 height 16
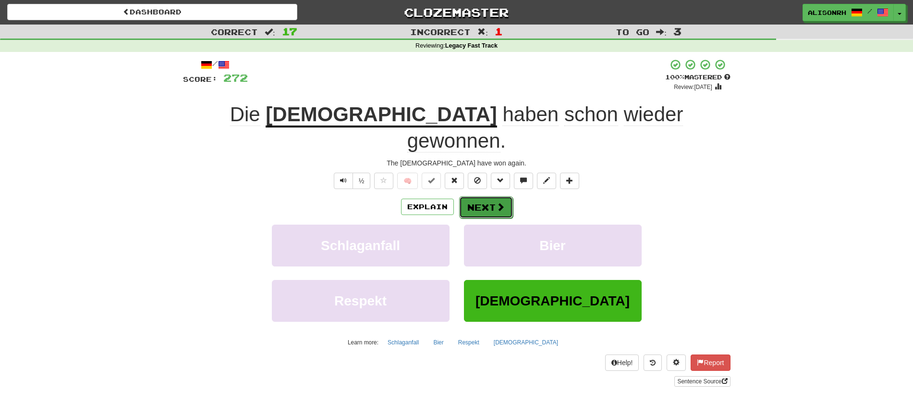
click at [492, 196] on button "Next" at bounding box center [486, 207] width 54 height 22
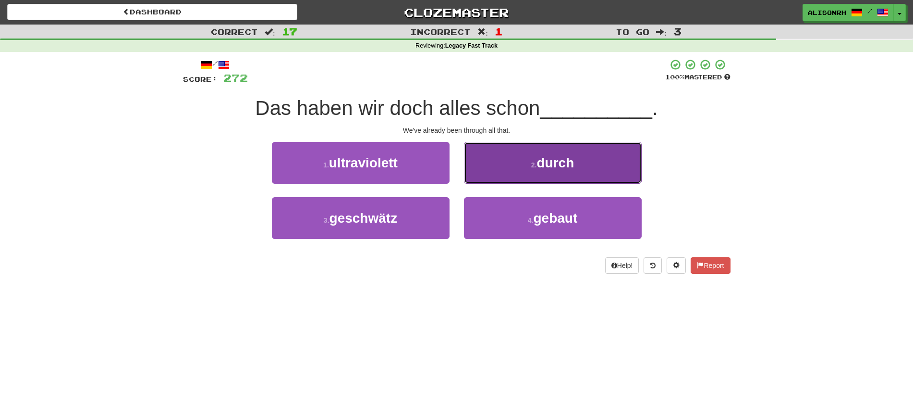
click at [511, 163] on button "2 . durch" at bounding box center [553, 163] width 178 height 42
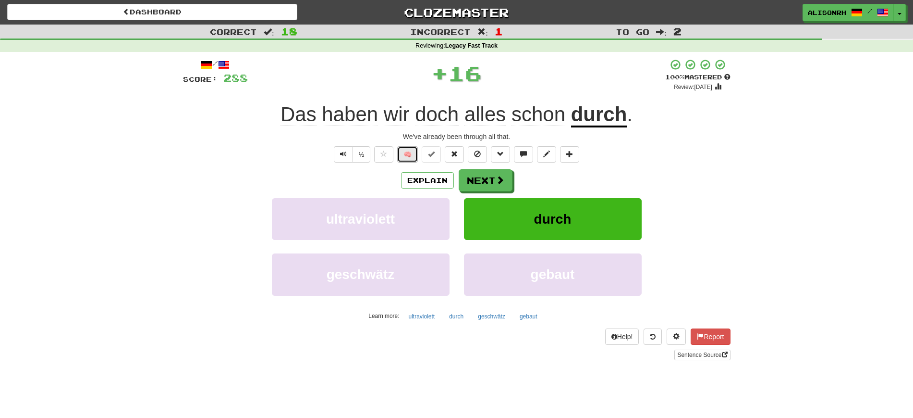
click at [414, 149] on button "🧠" at bounding box center [407, 154] width 21 height 16
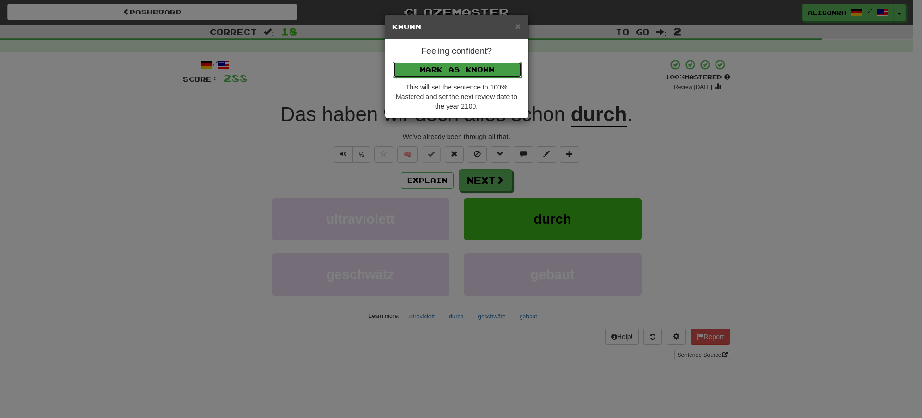
click at [462, 67] on button "Mark as Known" at bounding box center [457, 69] width 129 height 16
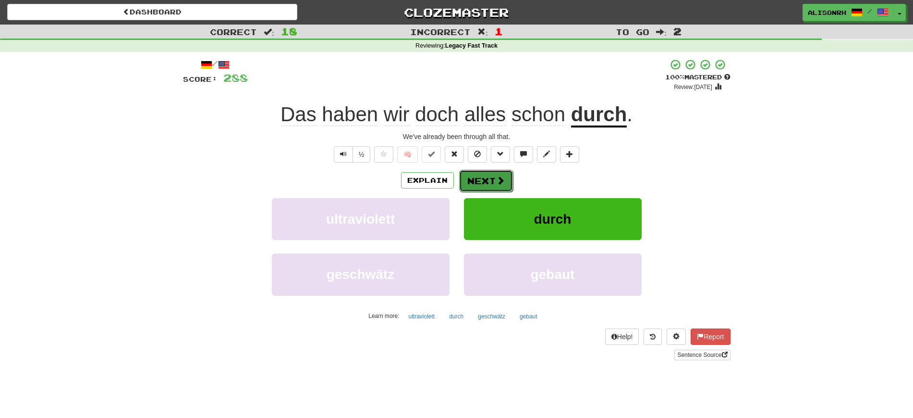
click at [485, 176] on button "Next" at bounding box center [486, 181] width 54 height 22
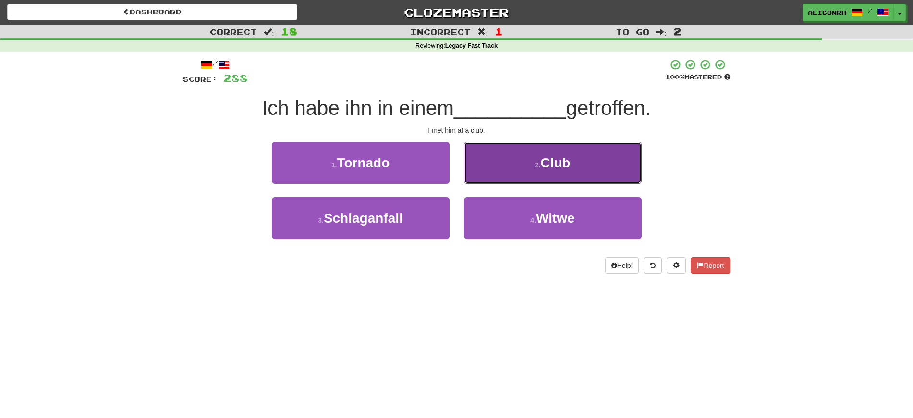
click at [504, 156] on button "2 . Club" at bounding box center [553, 163] width 178 height 42
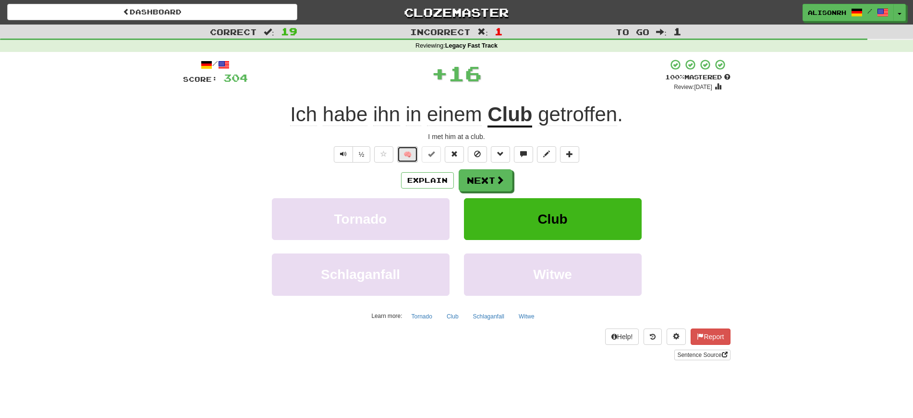
click at [411, 148] on button "🧠" at bounding box center [407, 154] width 21 height 16
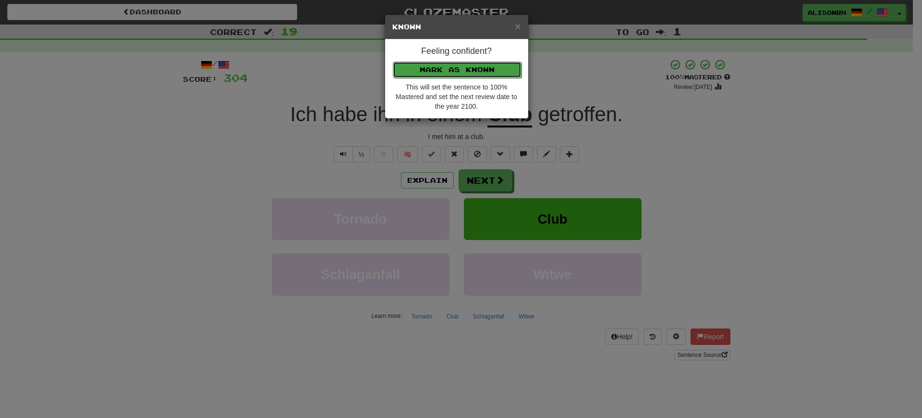
click at [480, 71] on button "Mark as Known" at bounding box center [457, 69] width 129 height 16
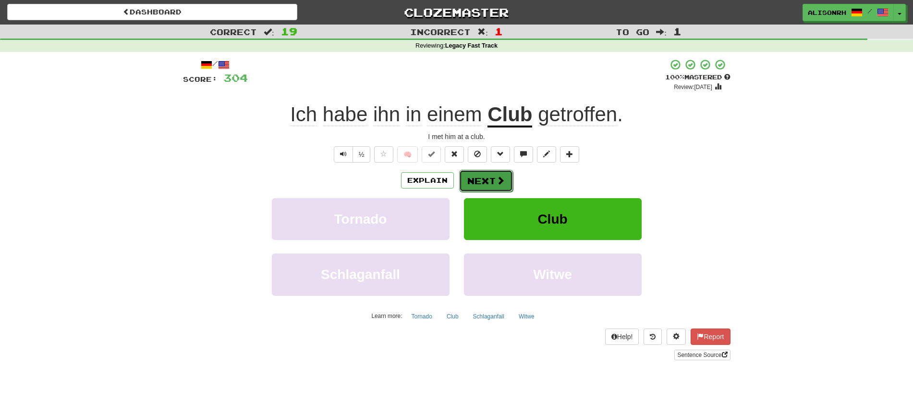
click at [500, 178] on span at bounding box center [500, 180] width 9 height 9
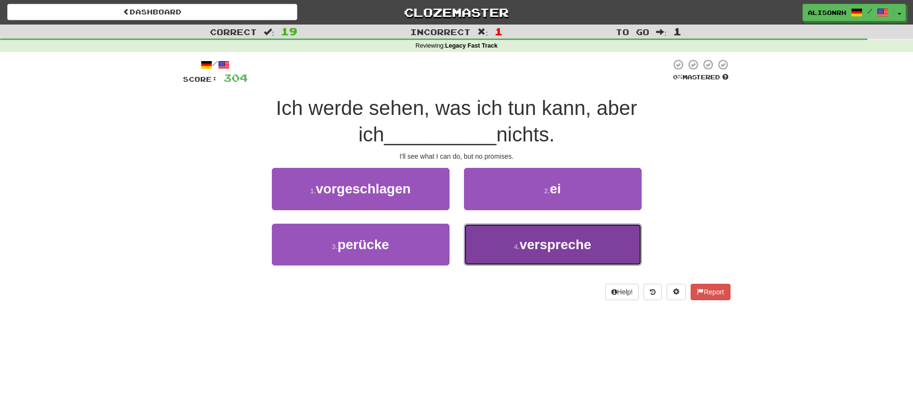
click at [519, 243] on small "4 ." at bounding box center [517, 247] width 6 height 8
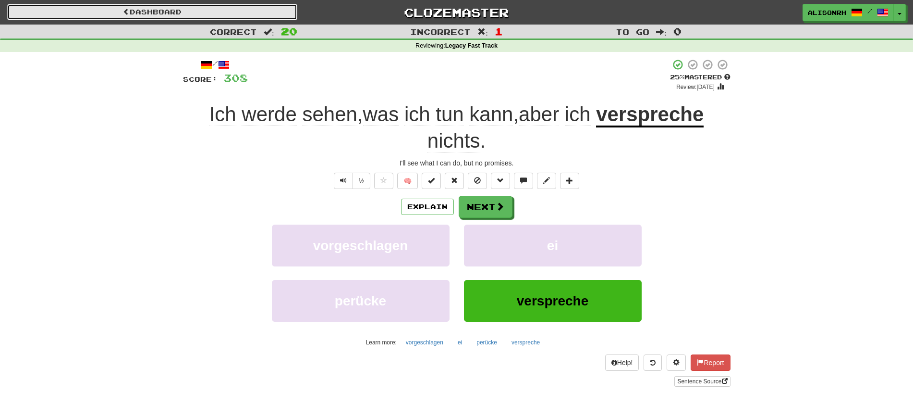
click at [184, 10] on link "Dashboard" at bounding box center [152, 12] width 290 height 16
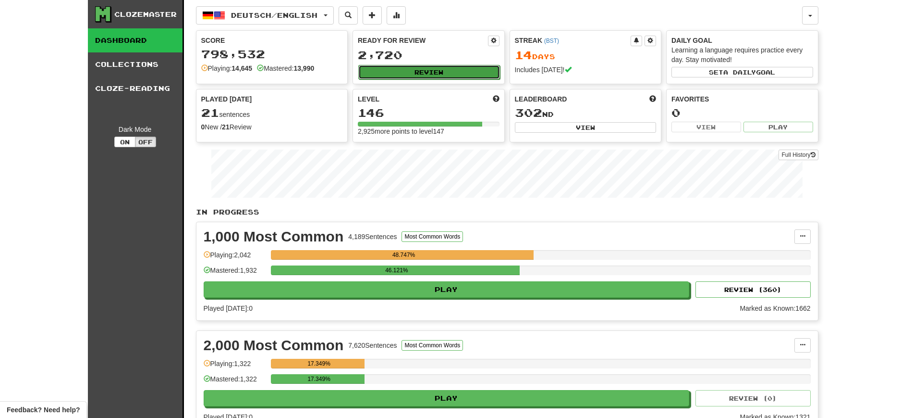
click at [457, 77] on button "Review" at bounding box center [429, 72] width 142 height 14
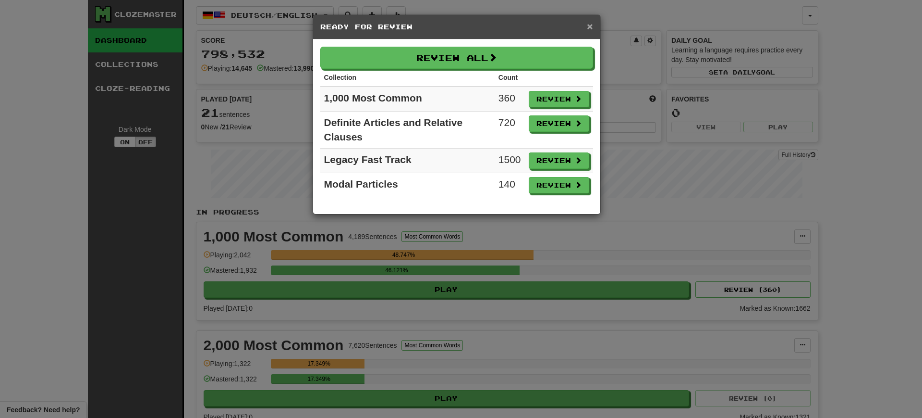
click at [592, 23] on span "×" at bounding box center [590, 26] width 6 height 11
